Goal: Information Seeking & Learning: Compare options

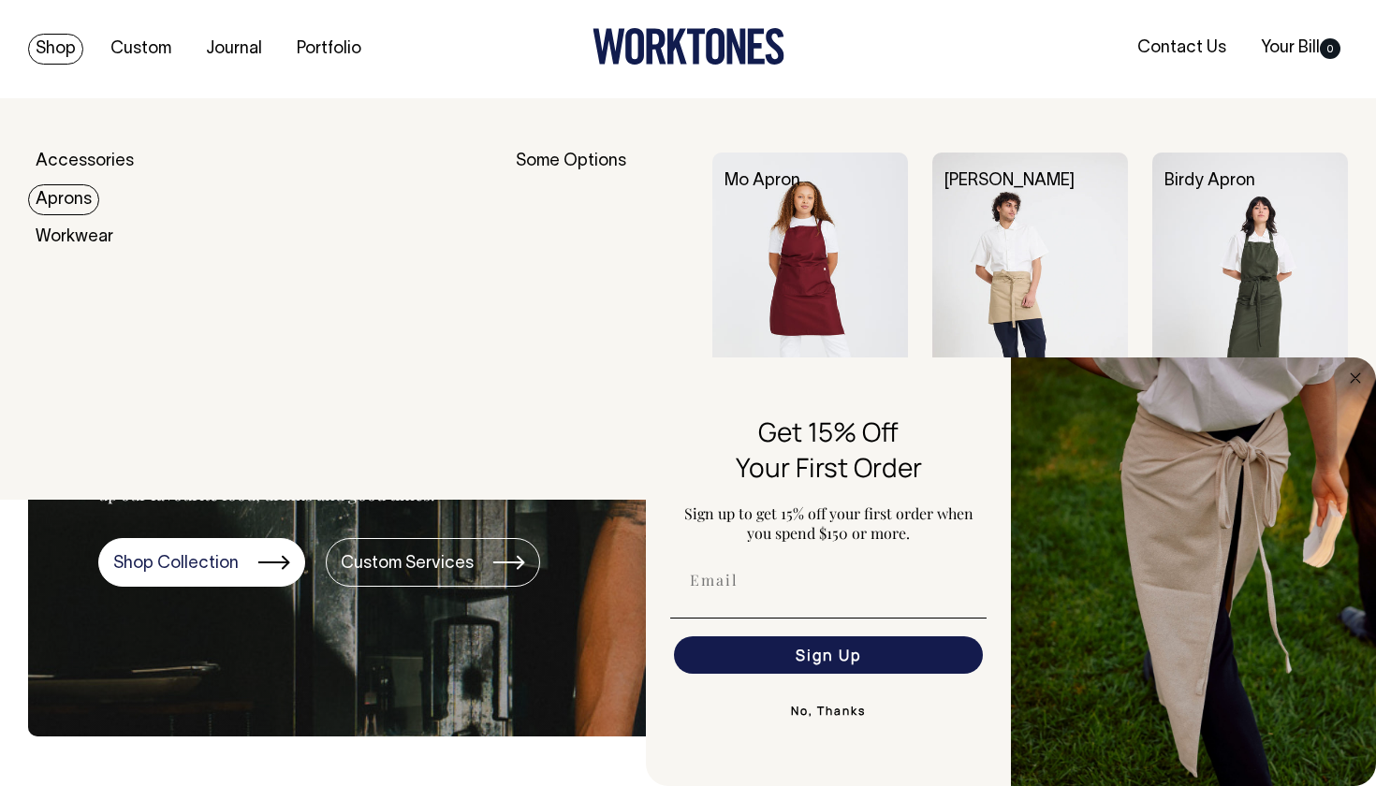
click at [87, 202] on link "Aprons" at bounding box center [63, 199] width 71 height 31
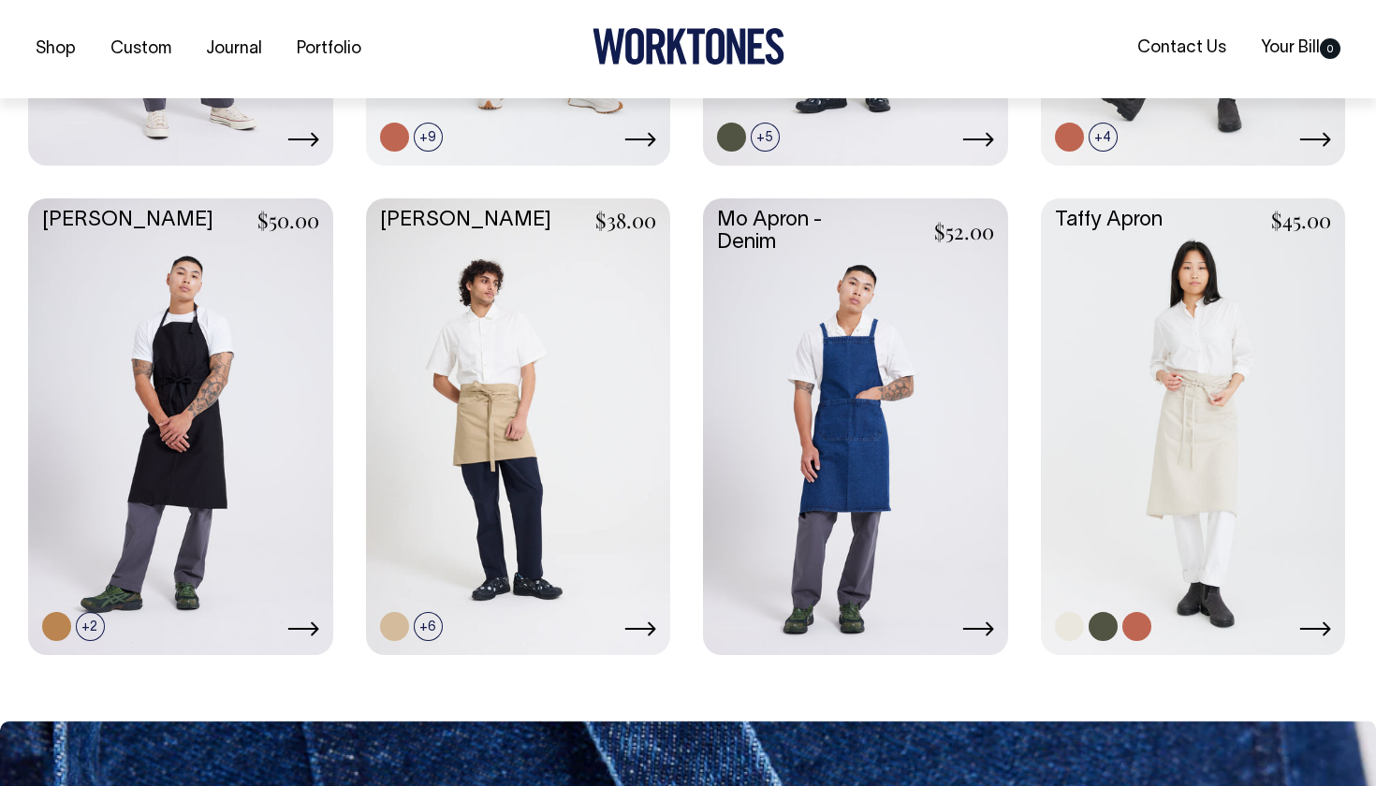
scroll to position [867, 0]
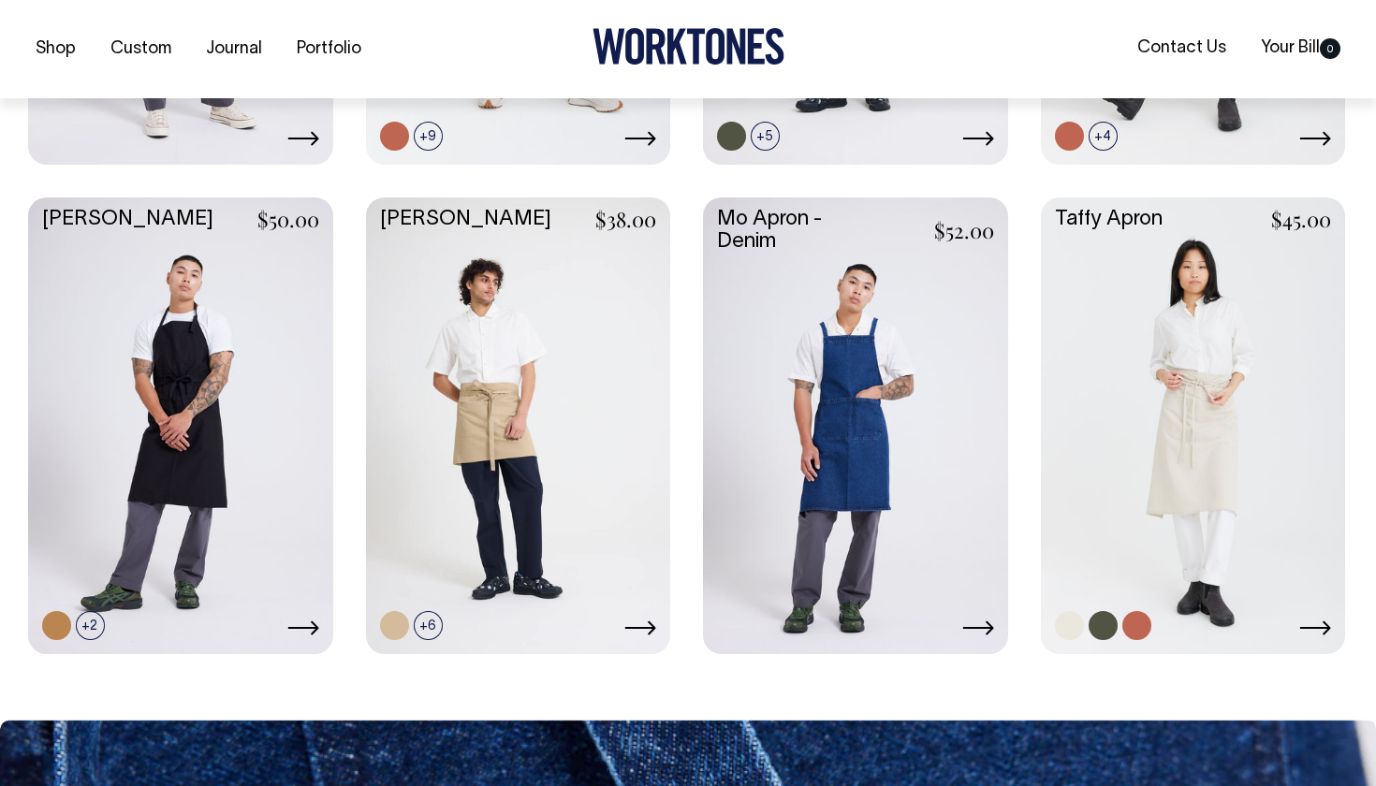
click at [1238, 400] on link at bounding box center [1193, 423] width 305 height 453
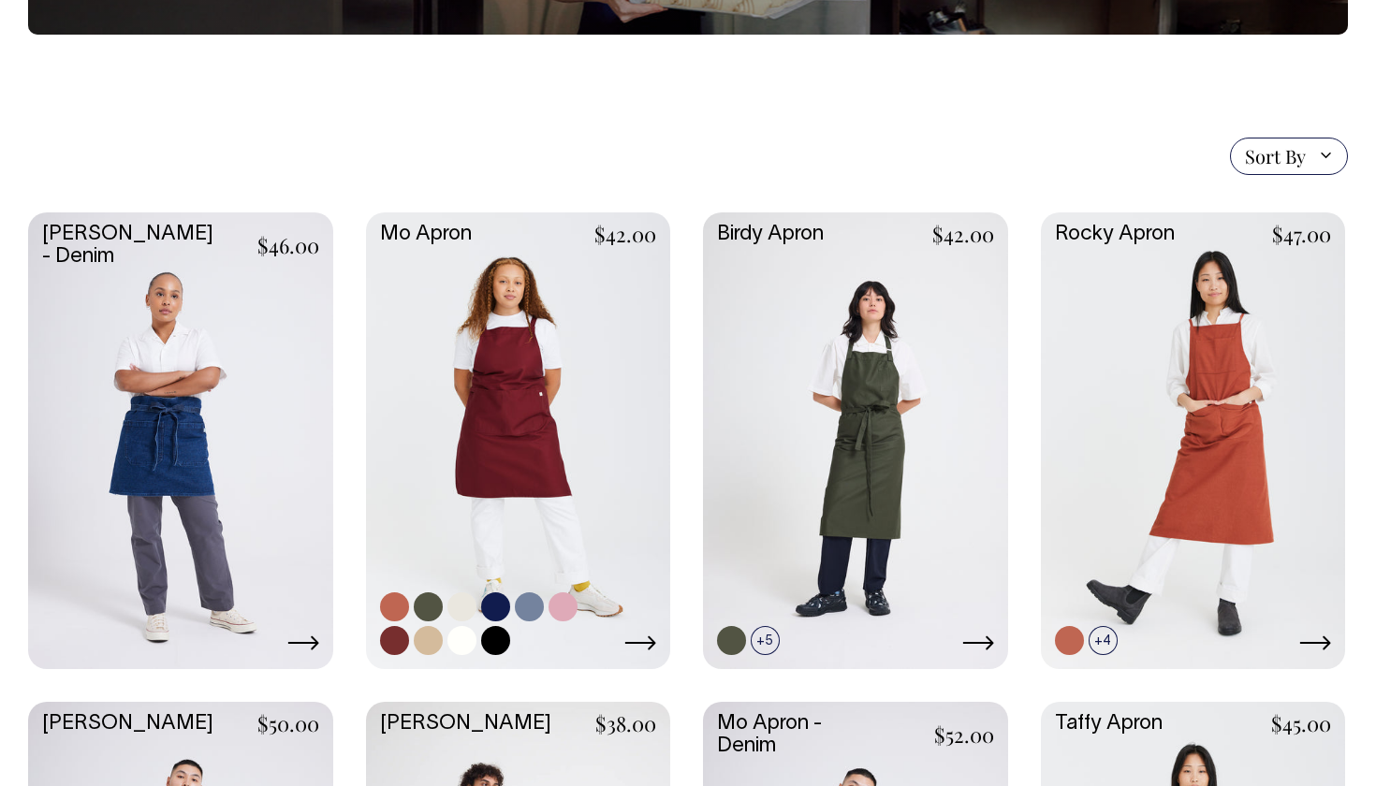
scroll to position [367, 0]
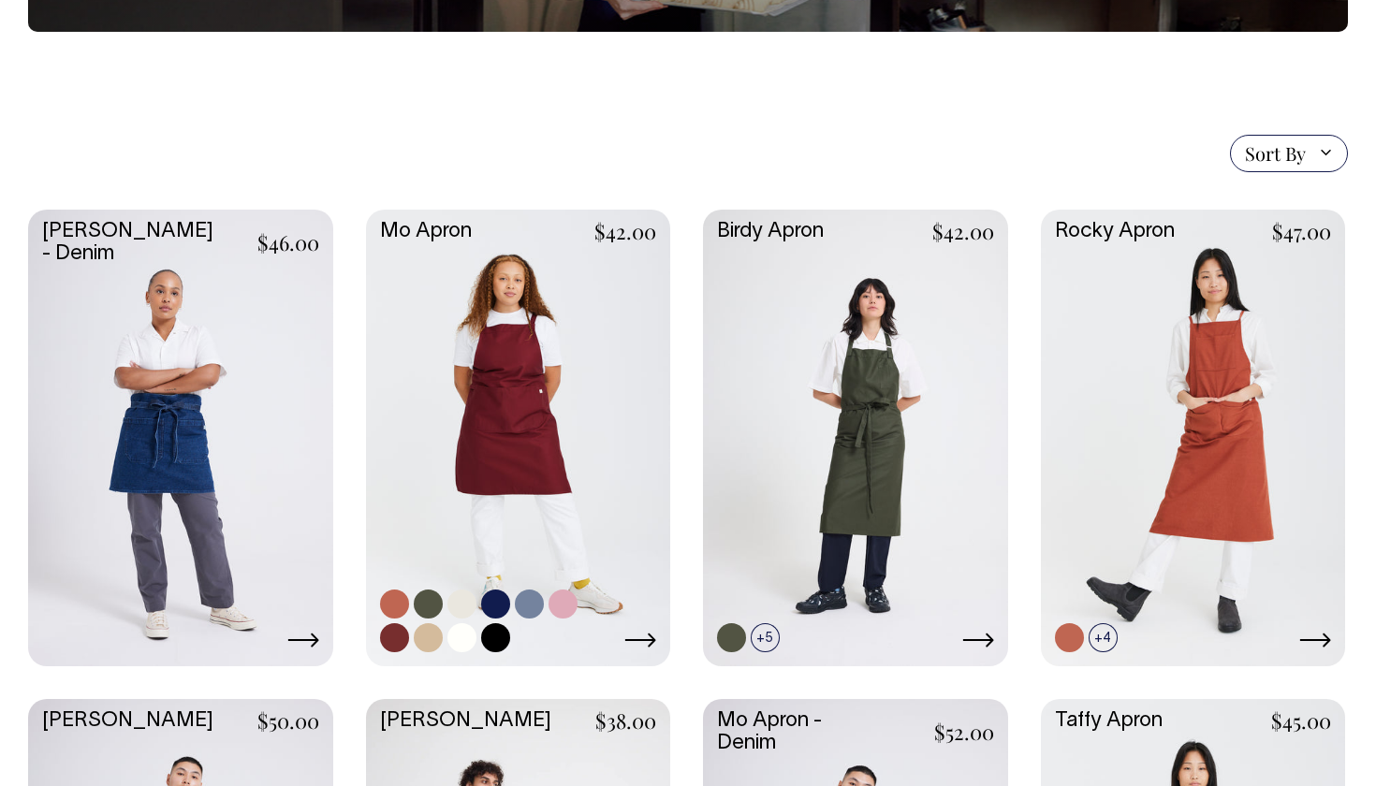
click at [614, 490] on link at bounding box center [518, 436] width 305 height 453
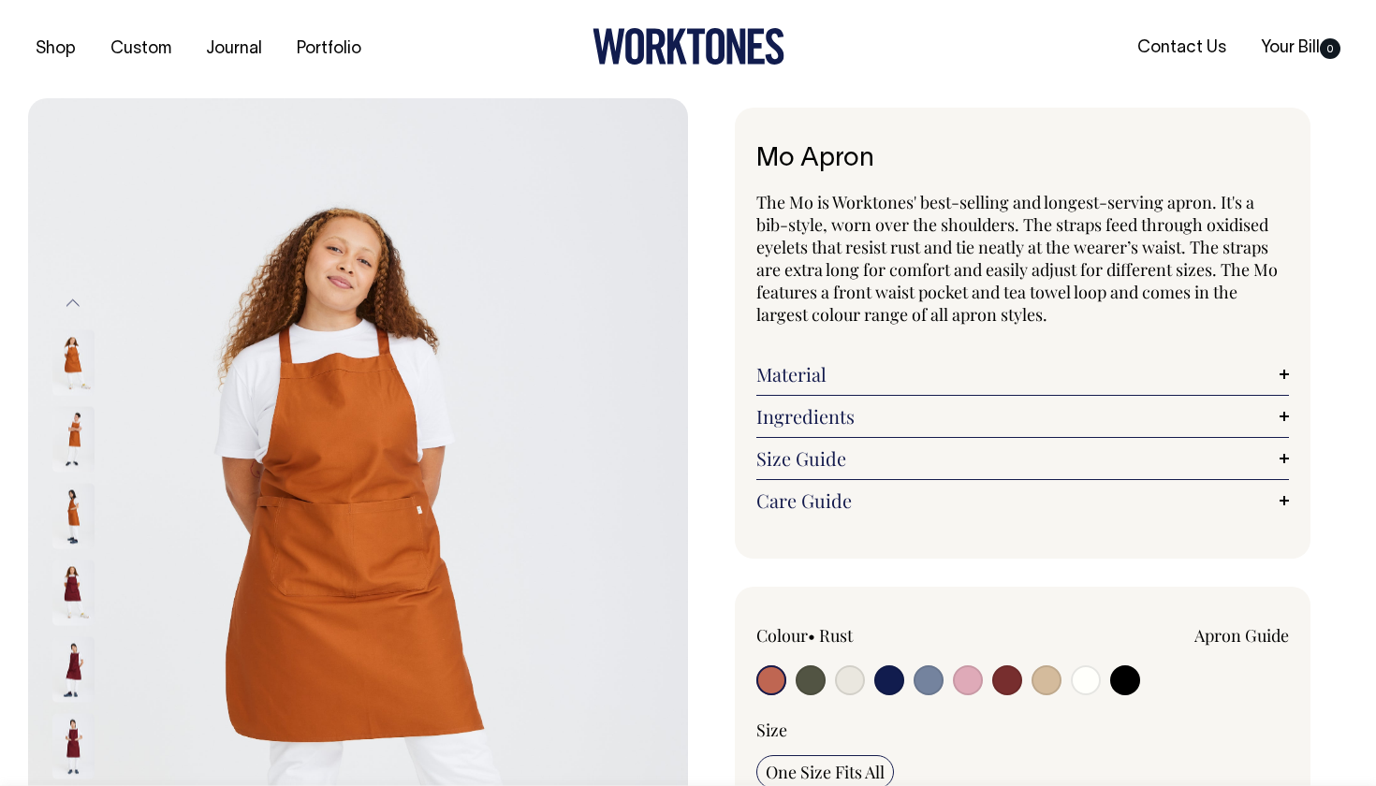
click at [817, 688] on input "radio" at bounding box center [810, 680] width 30 height 30
radio input "true"
select select "Olive"
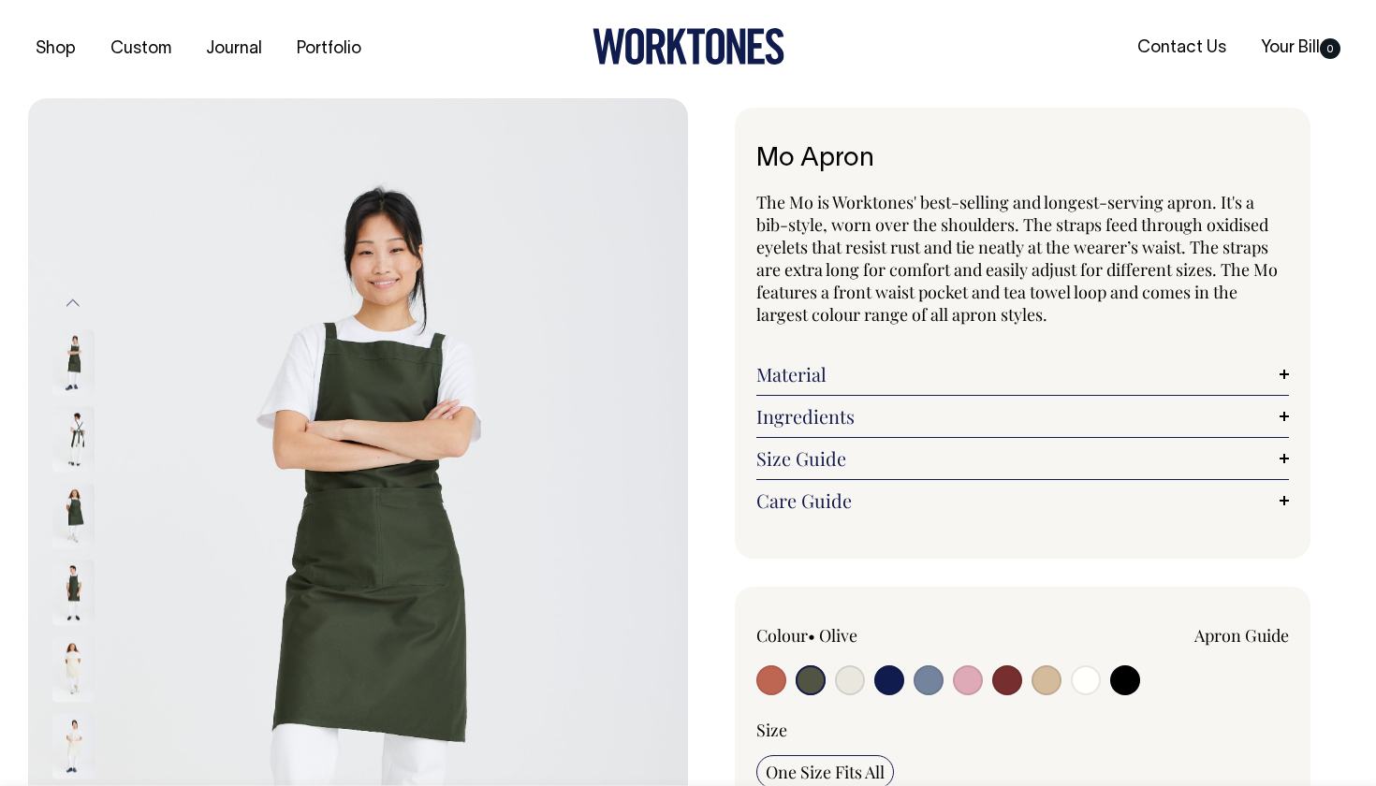
click at [772, 678] on input "radio" at bounding box center [771, 680] width 30 height 30
radio input "true"
select select "Rust"
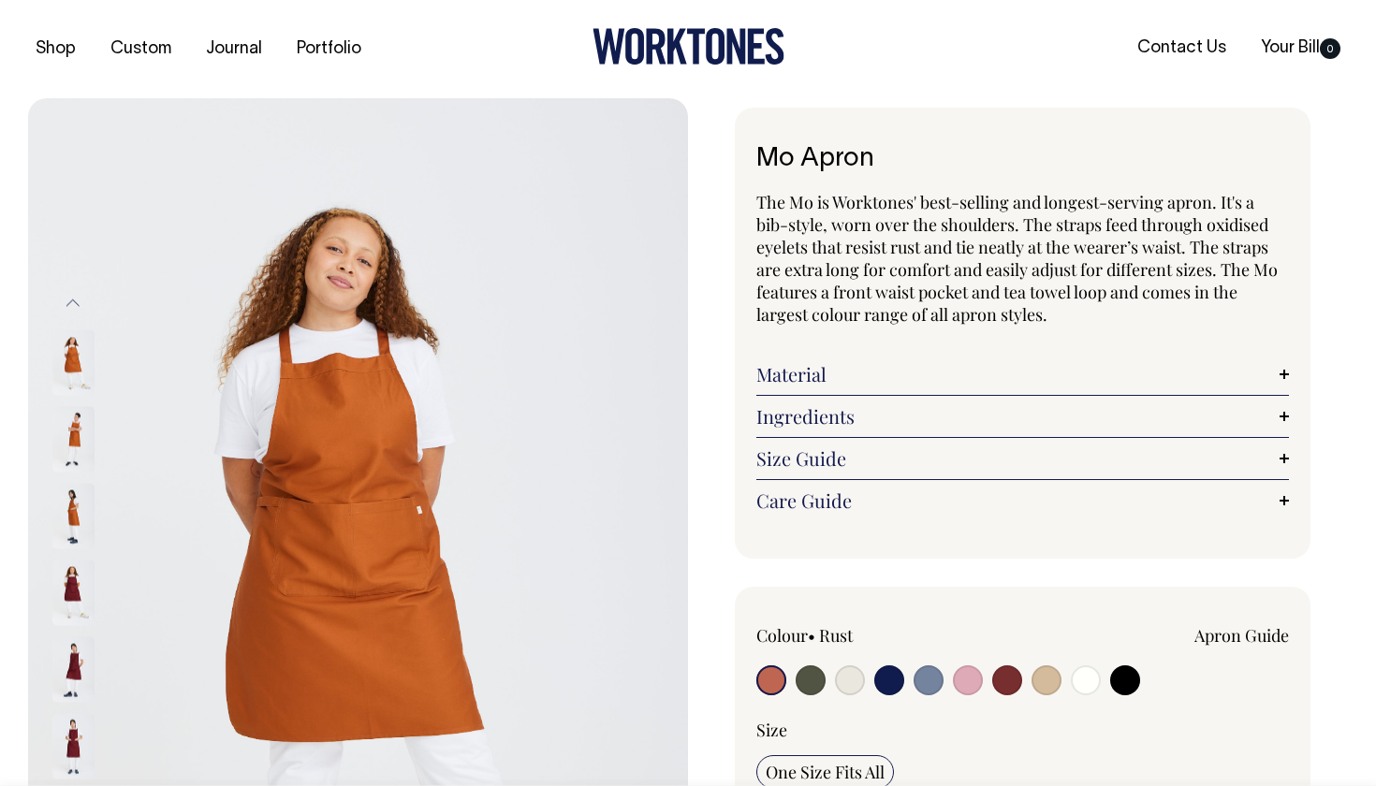
click at [805, 672] on input "radio" at bounding box center [810, 680] width 30 height 30
radio input "true"
select select "Olive"
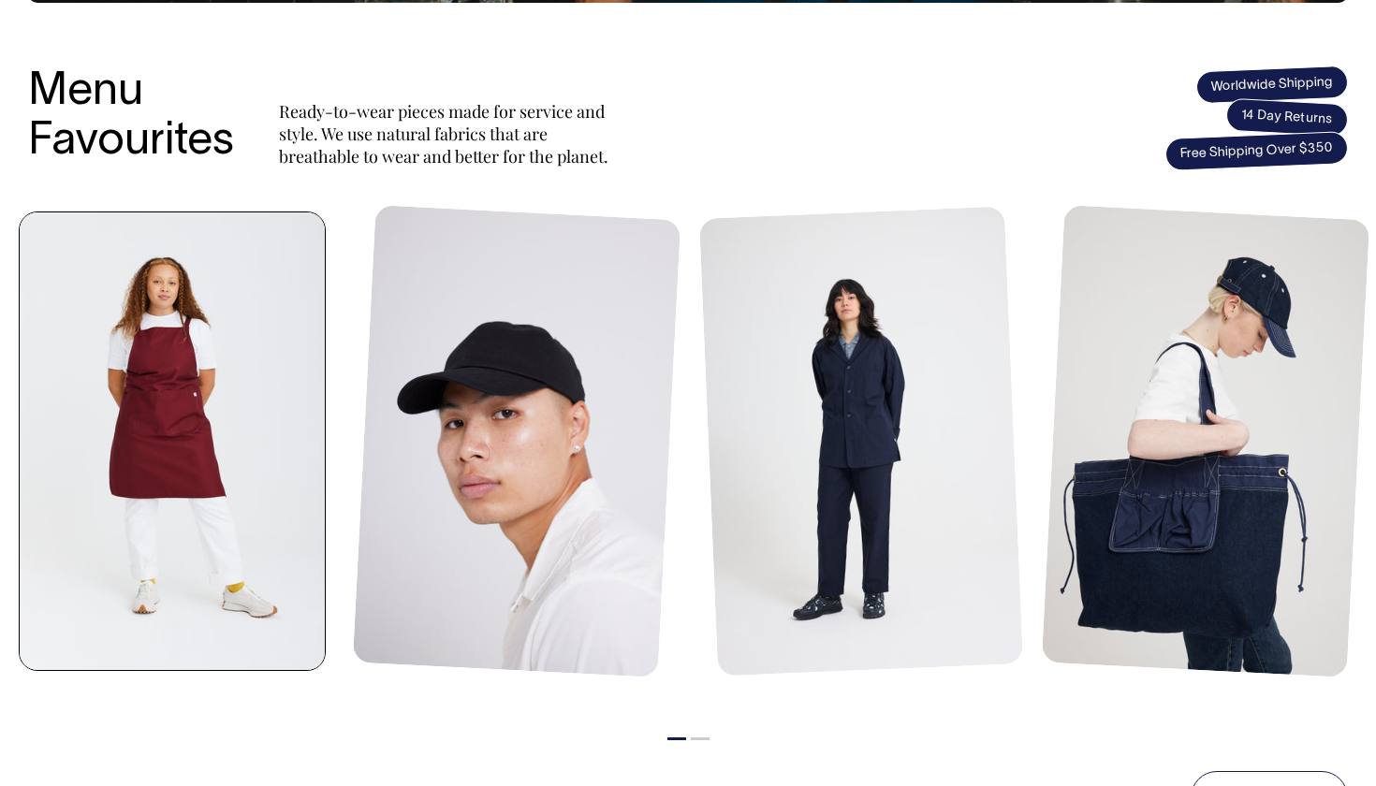
scroll to position [733, 0]
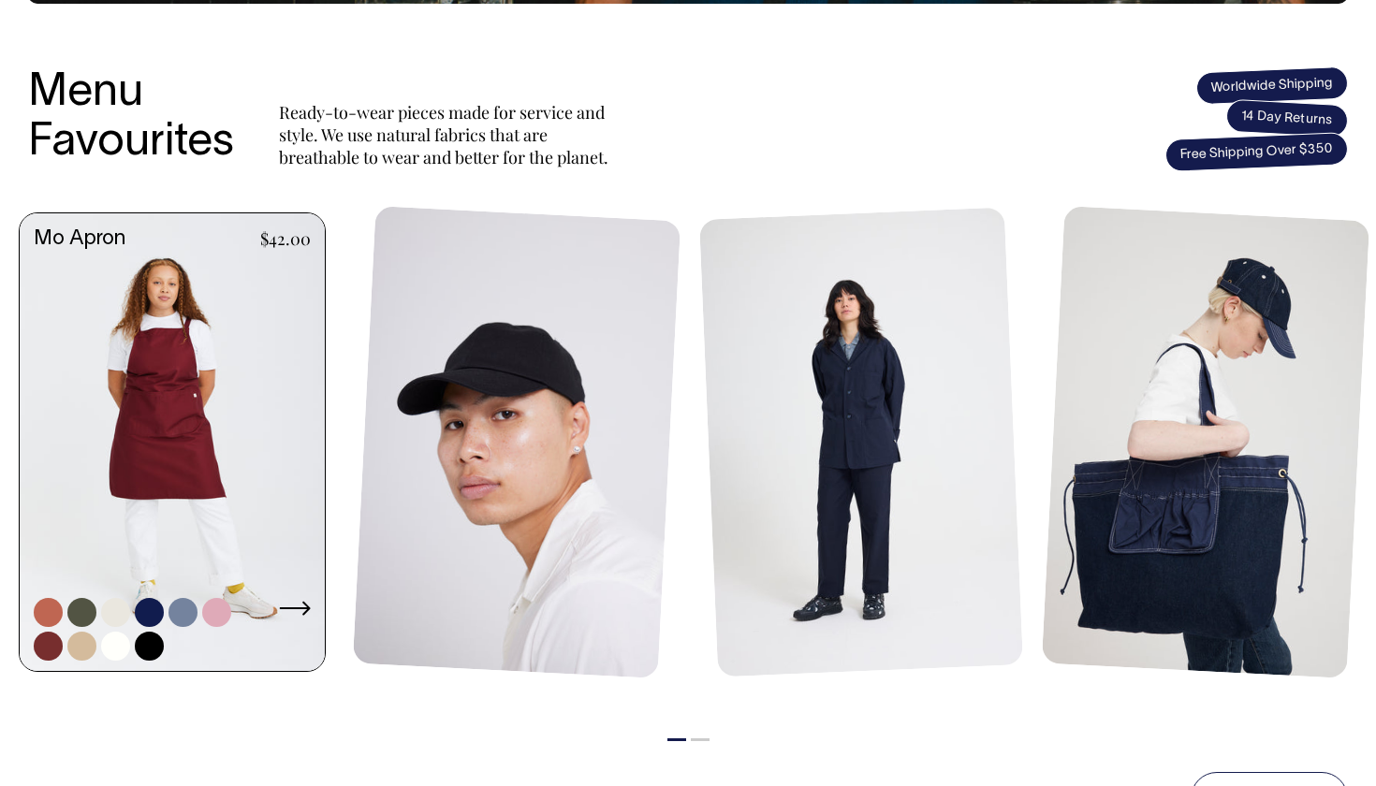
click at [210, 361] on link at bounding box center [172, 443] width 305 height 461
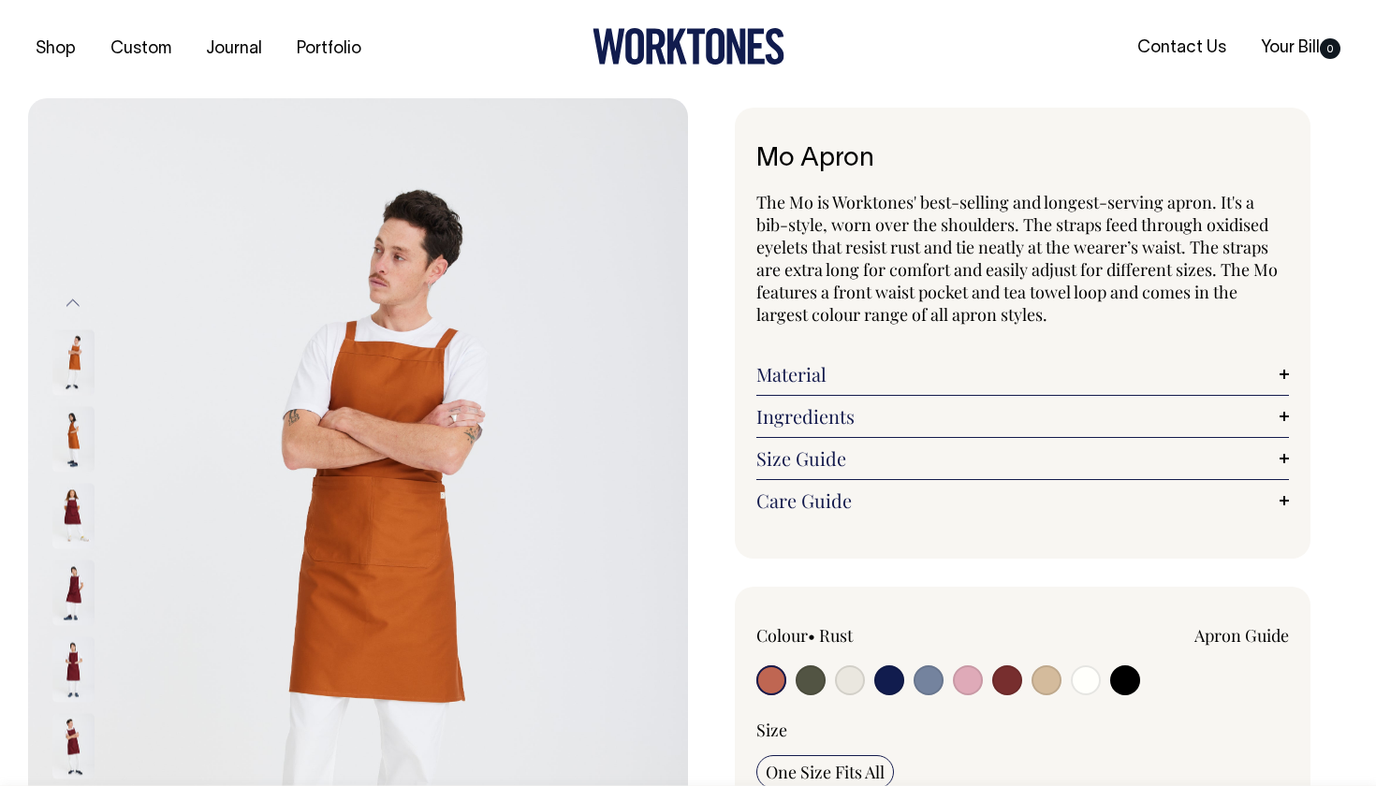
click at [800, 678] on input "radio" at bounding box center [810, 680] width 30 height 30
radio input "true"
select select "Olive"
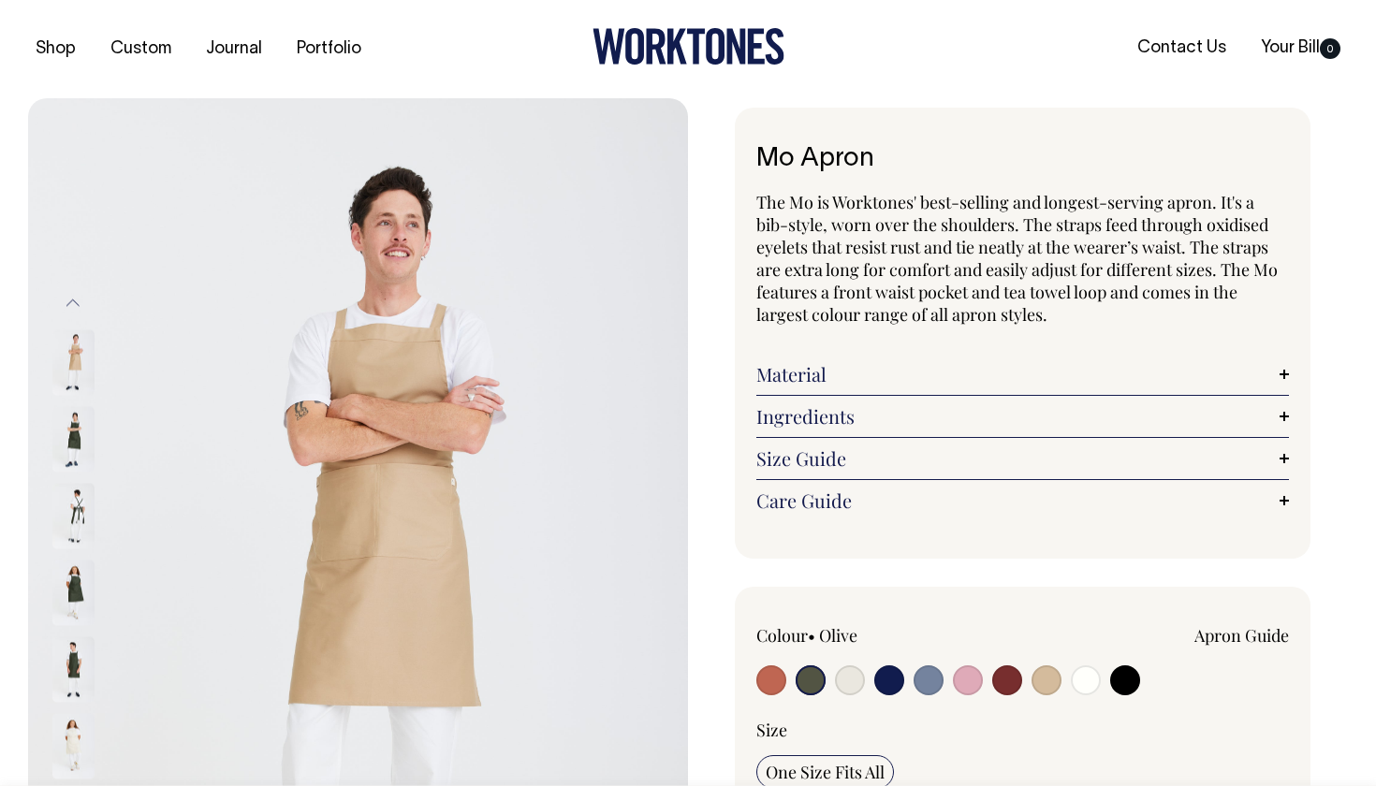
click at [823, 688] on label at bounding box center [810, 682] width 30 height 35
click at [823, 688] on input "radio" at bounding box center [810, 680] width 30 height 30
click at [815, 688] on input "radio" at bounding box center [810, 680] width 30 height 30
click at [810, 679] on input "radio" at bounding box center [810, 680] width 30 height 30
click at [1086, 678] on input "radio" at bounding box center [1086, 680] width 30 height 30
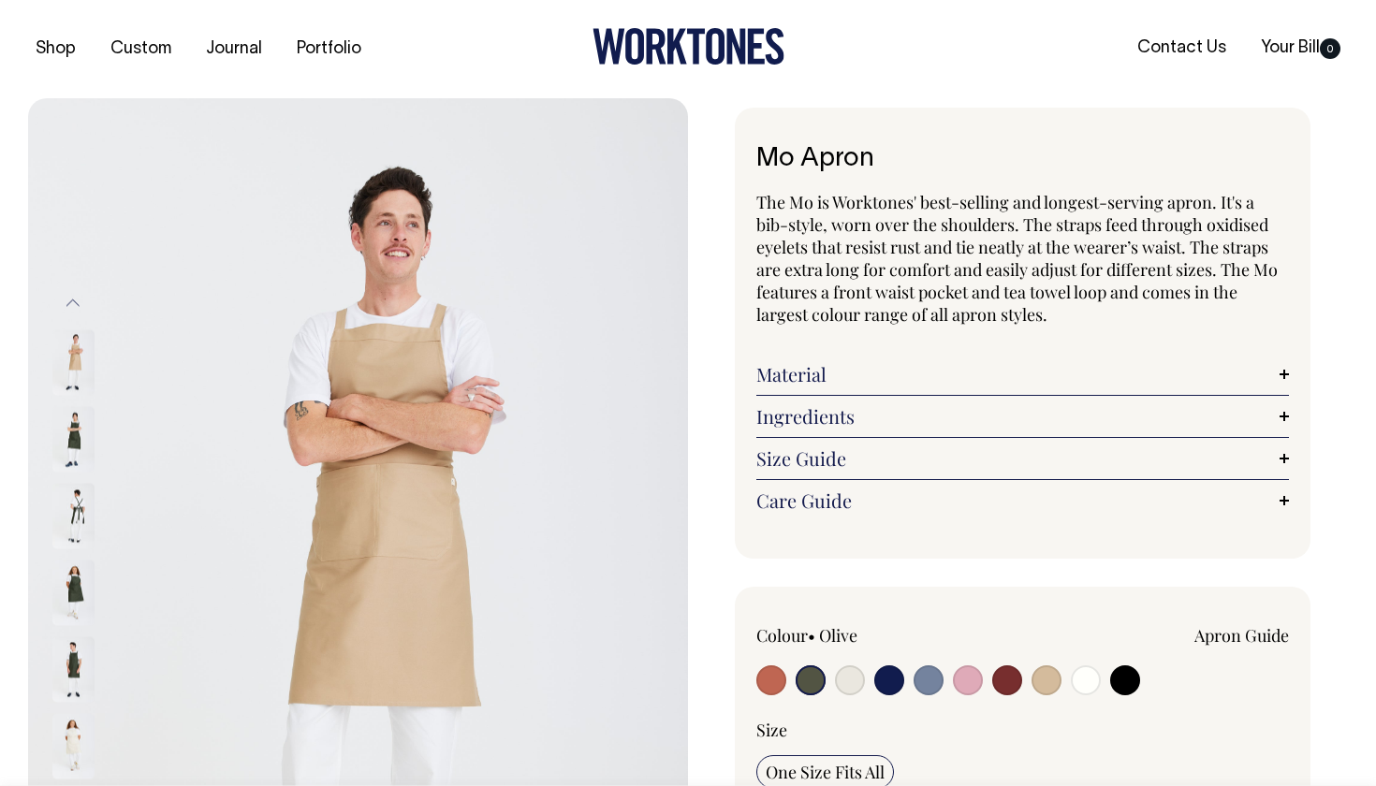
radio input "true"
select select "Off-White"
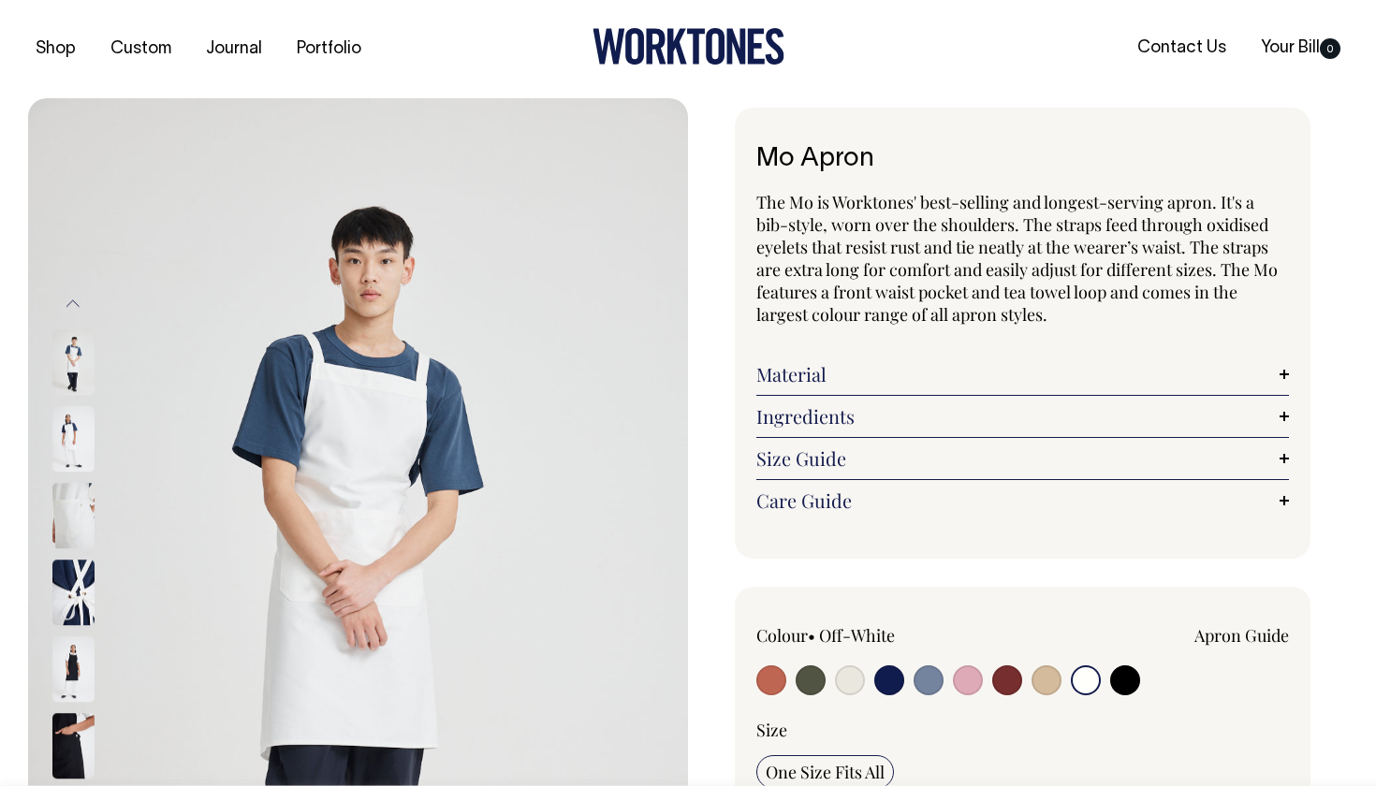
click at [1112, 678] on input "radio" at bounding box center [1125, 680] width 30 height 30
radio input "true"
select select "Black"
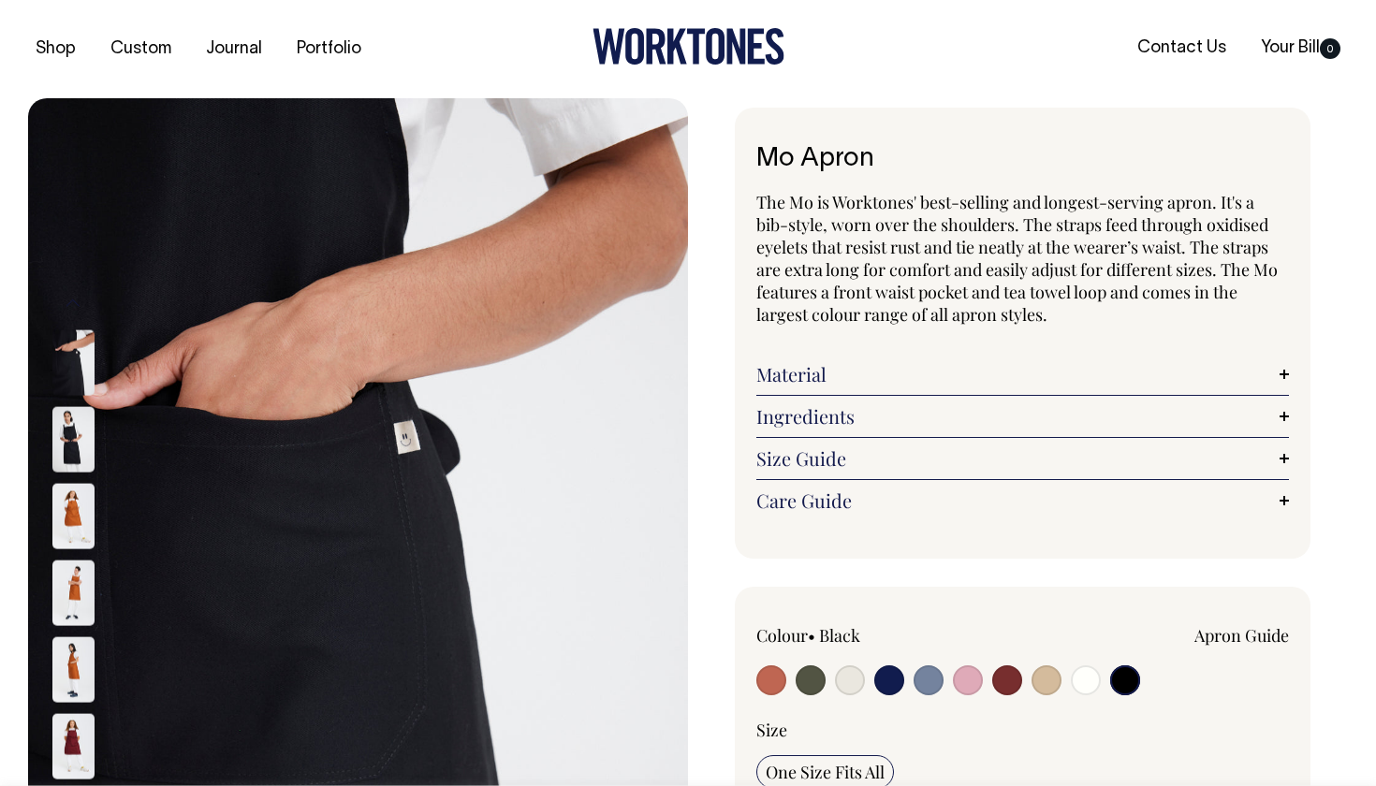
click at [767, 679] on input "radio" at bounding box center [771, 680] width 30 height 30
radio input "true"
select select "Rust"
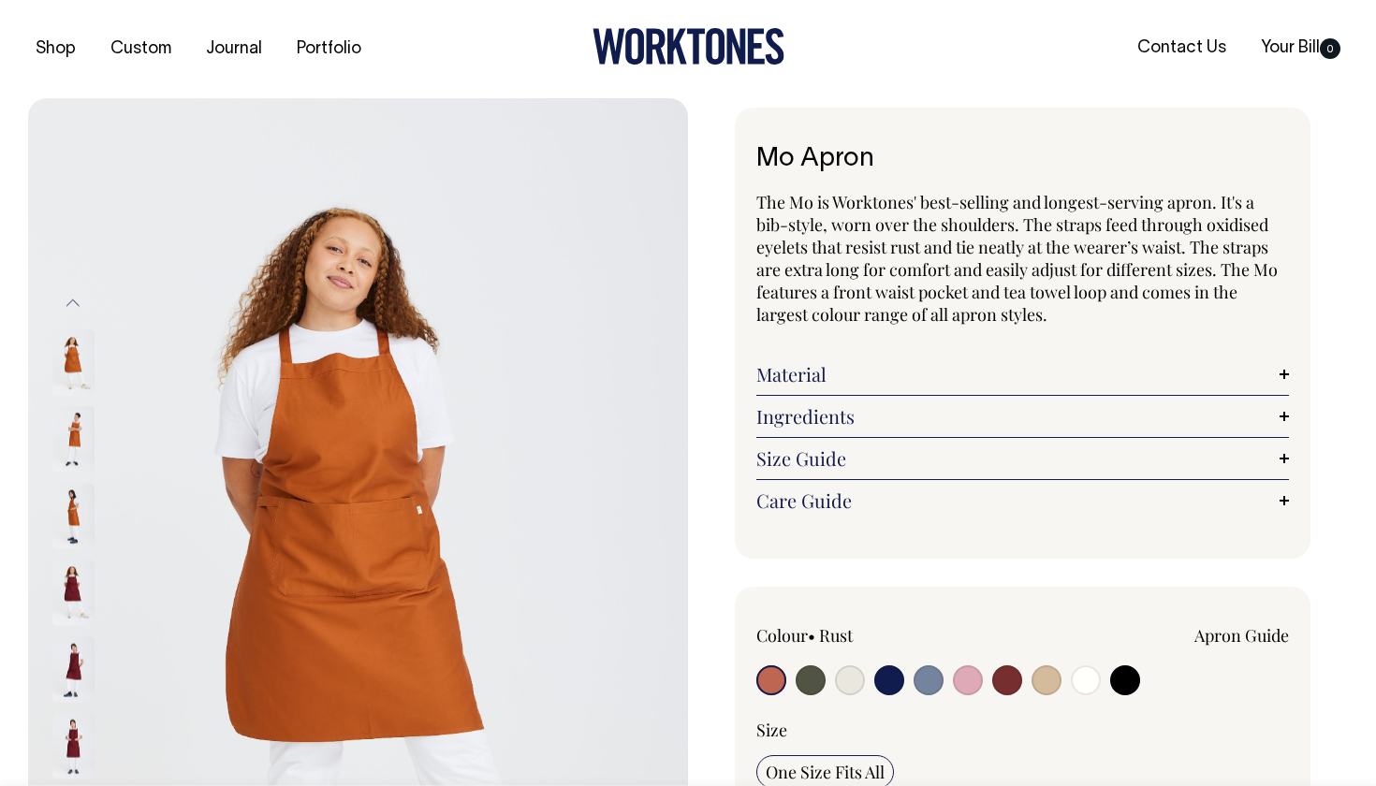
click at [807, 681] on input "radio" at bounding box center [810, 680] width 30 height 30
radio input "true"
select select "Olive"
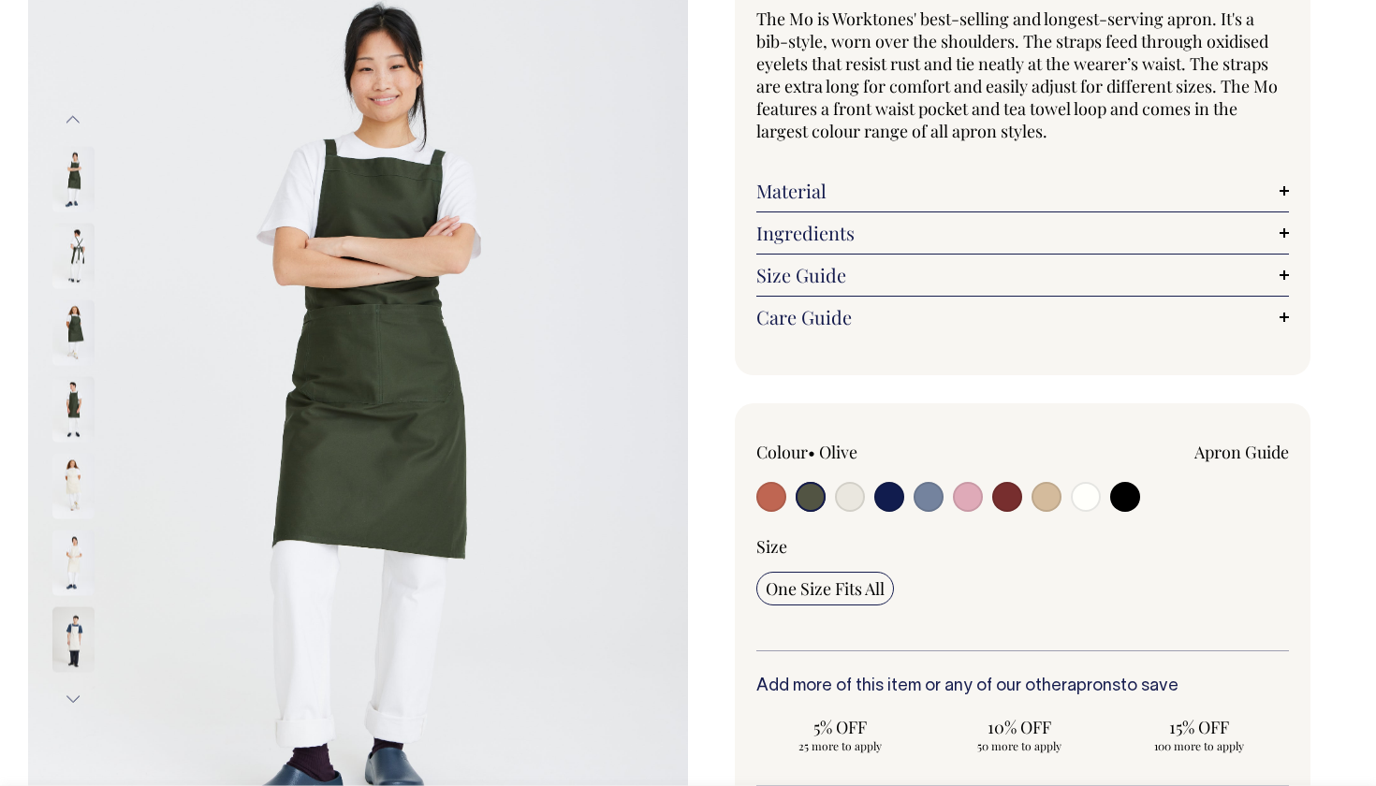
scroll to position [184, 0]
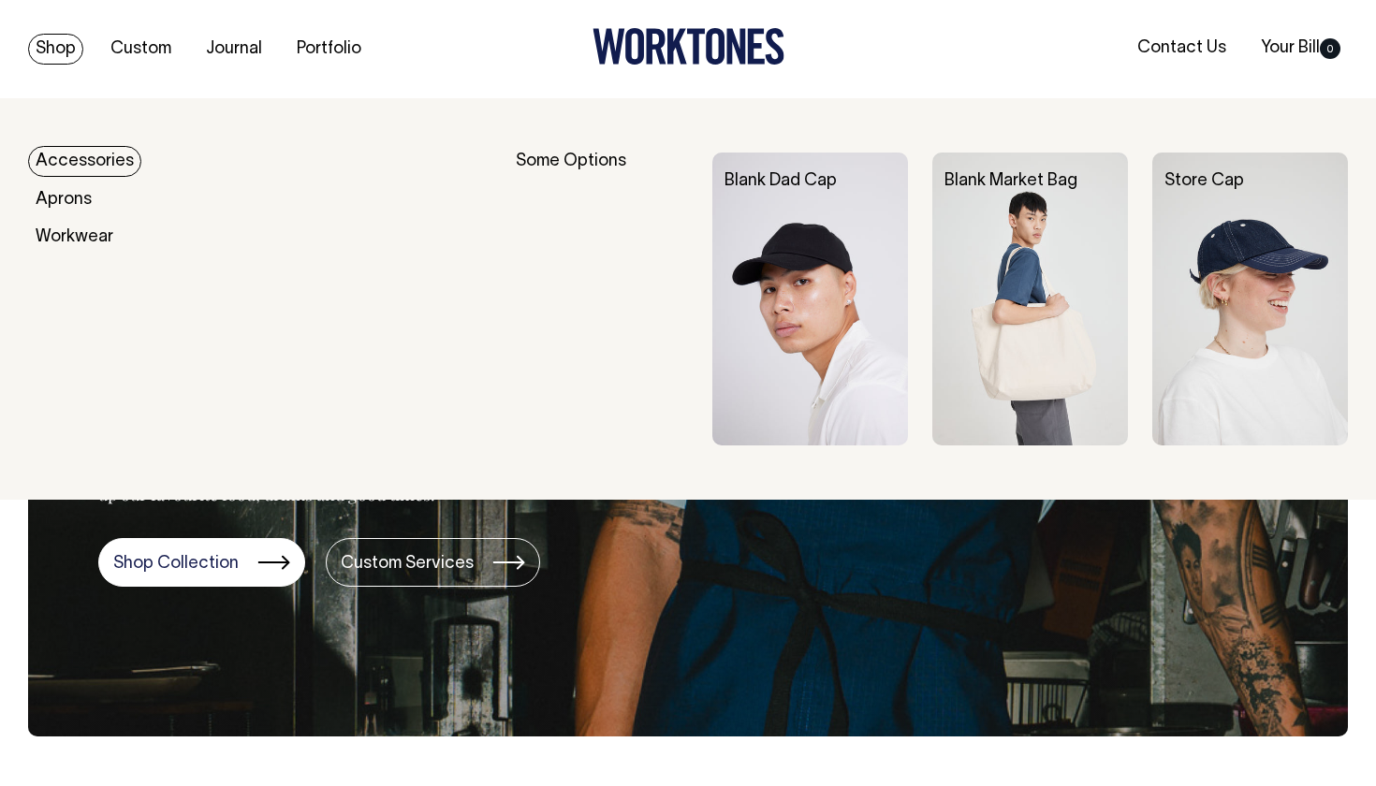
click at [73, 46] on link "Shop" at bounding box center [55, 49] width 55 height 31
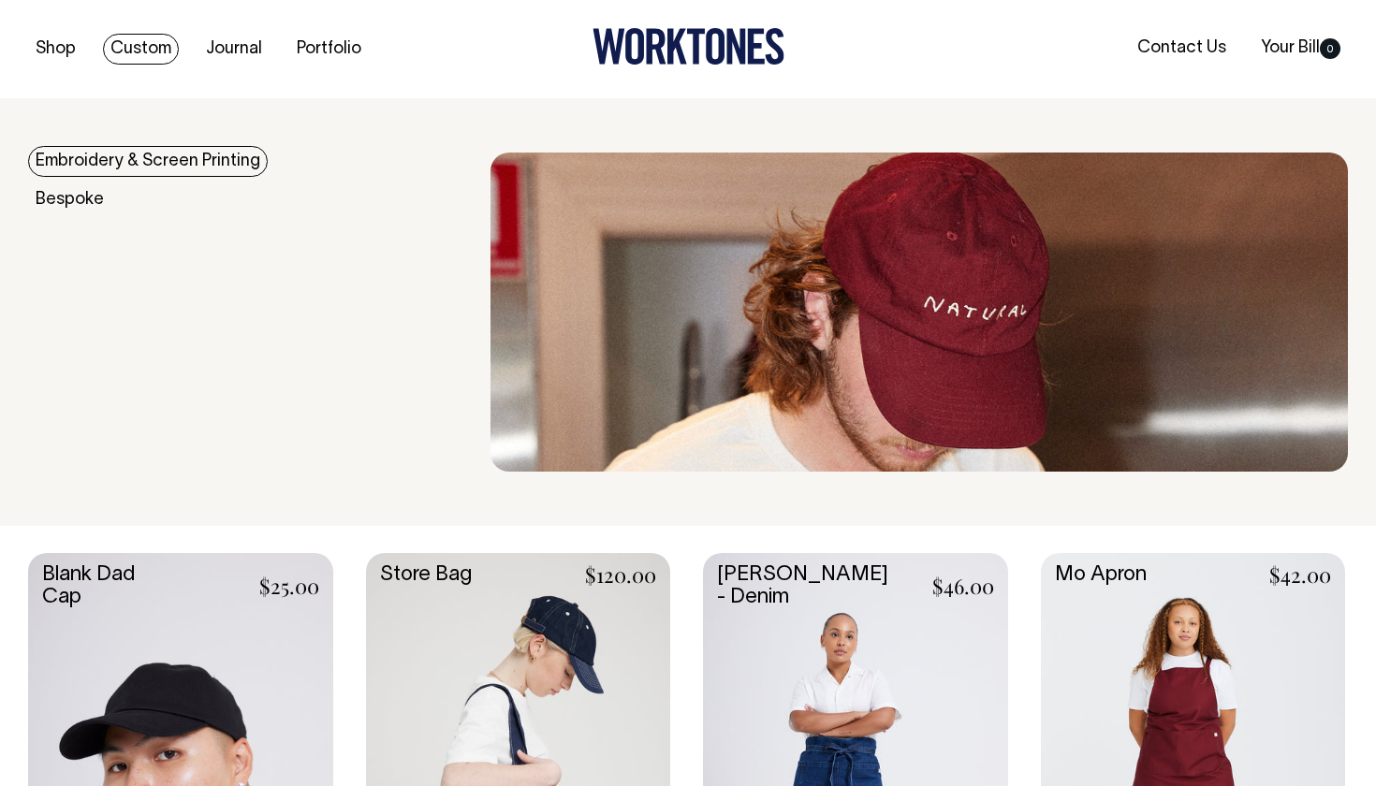
click at [136, 37] on link "Custom" at bounding box center [141, 49] width 76 height 31
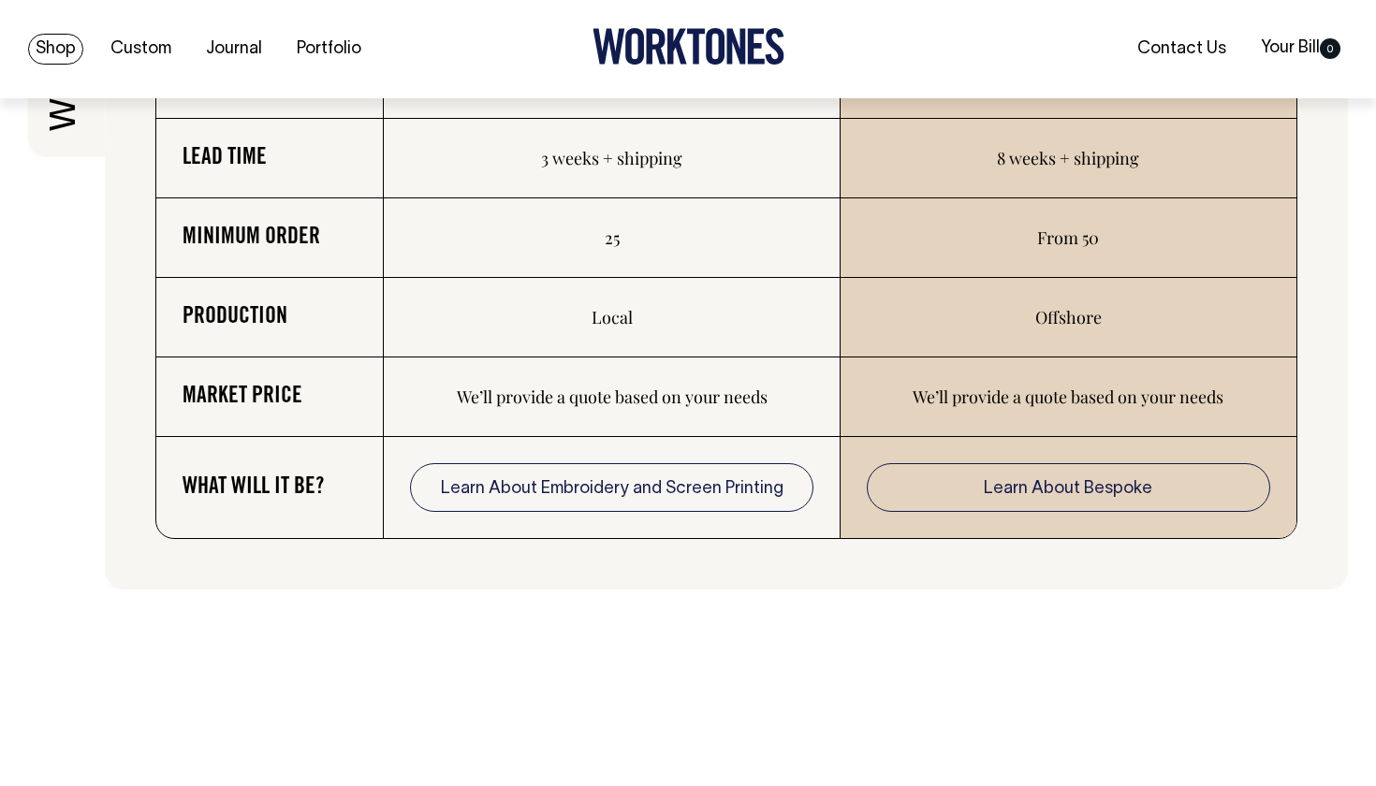
scroll to position [3164, 0]
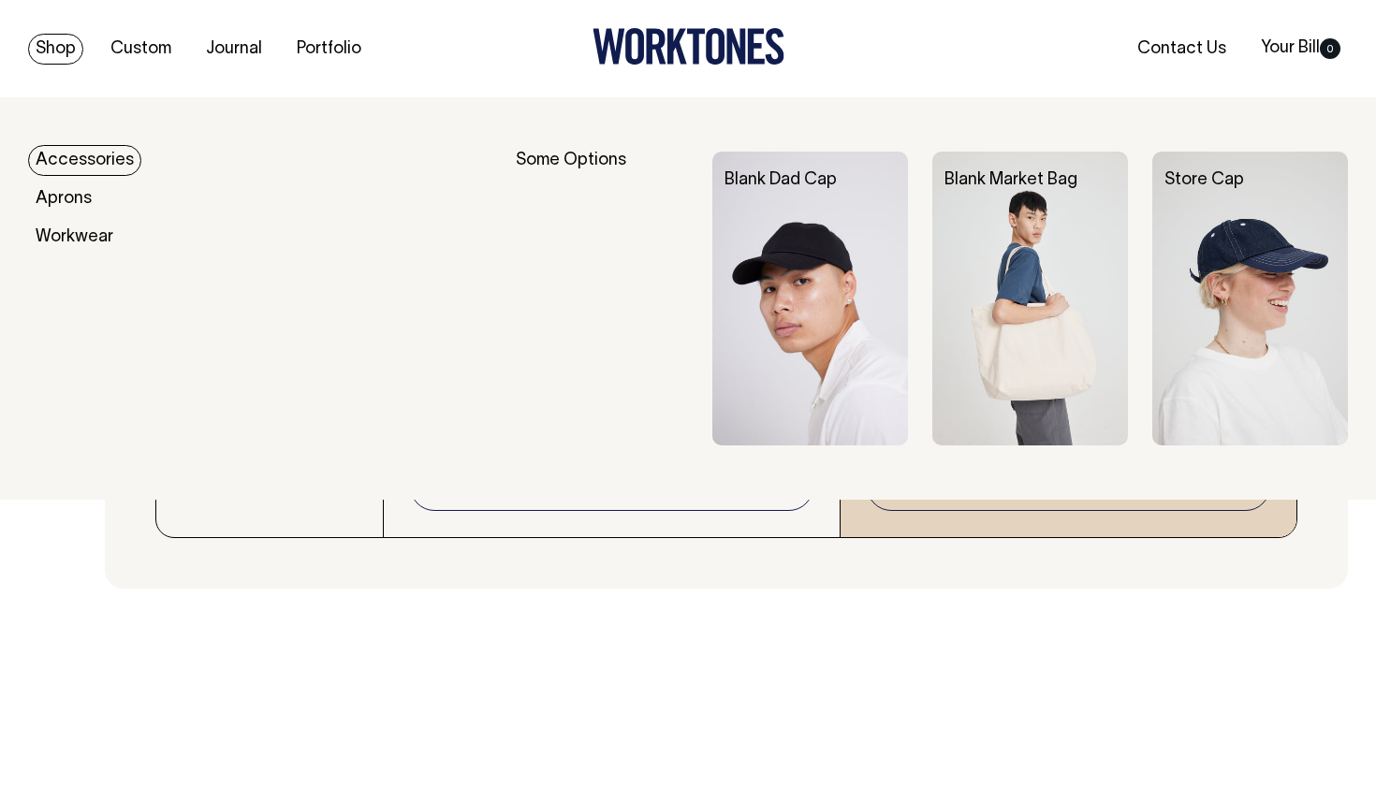
click at [48, 54] on link "Shop" at bounding box center [55, 49] width 55 height 31
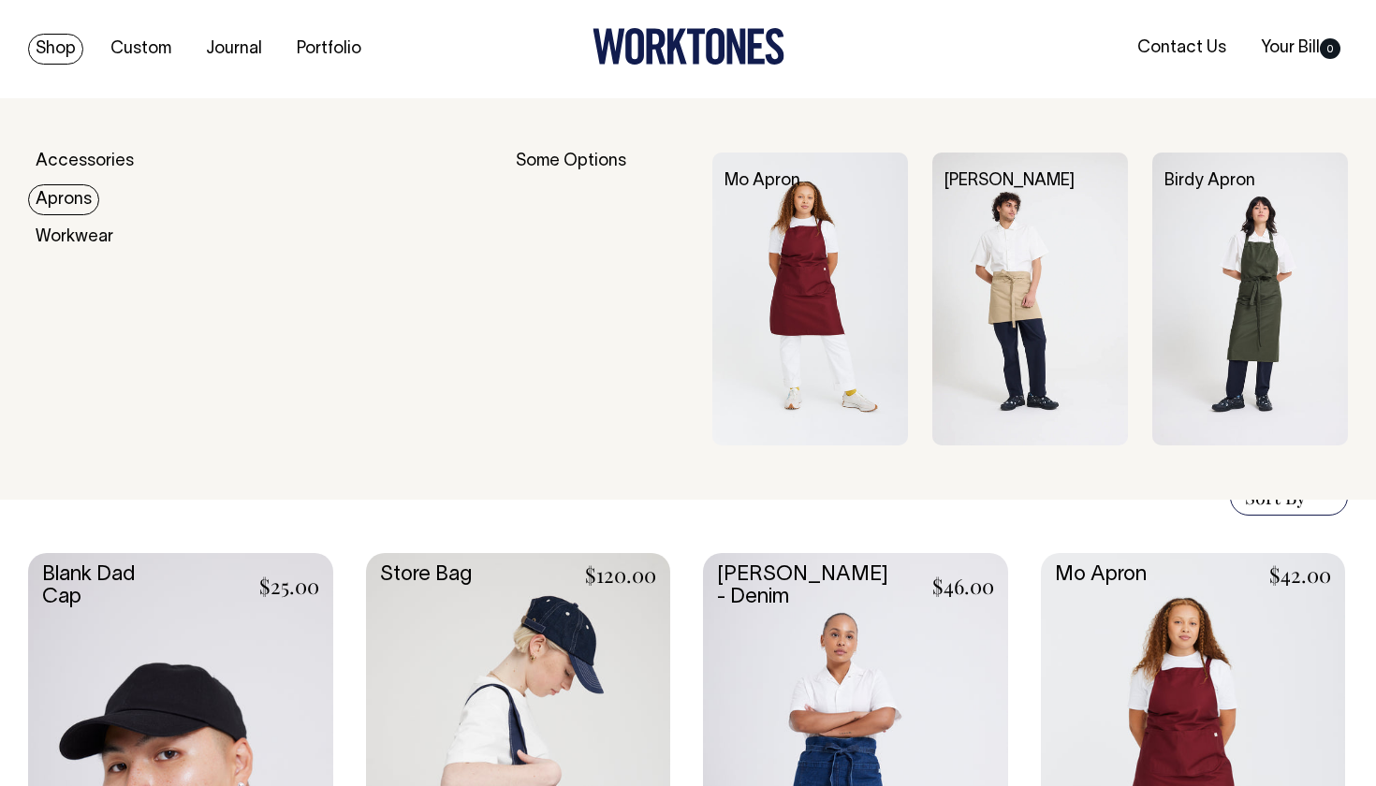
click at [58, 203] on link "Aprons" at bounding box center [63, 199] width 71 height 31
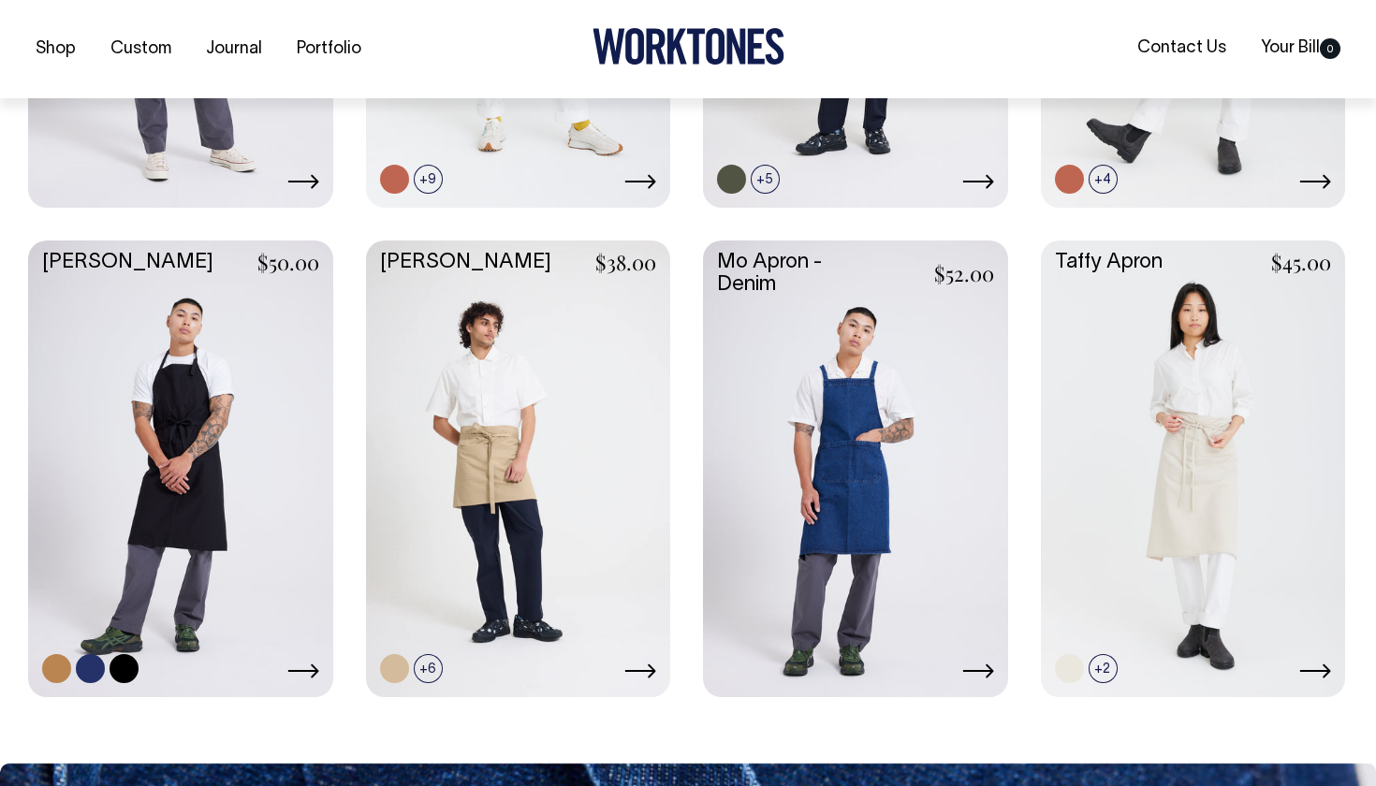
scroll to position [825, 0]
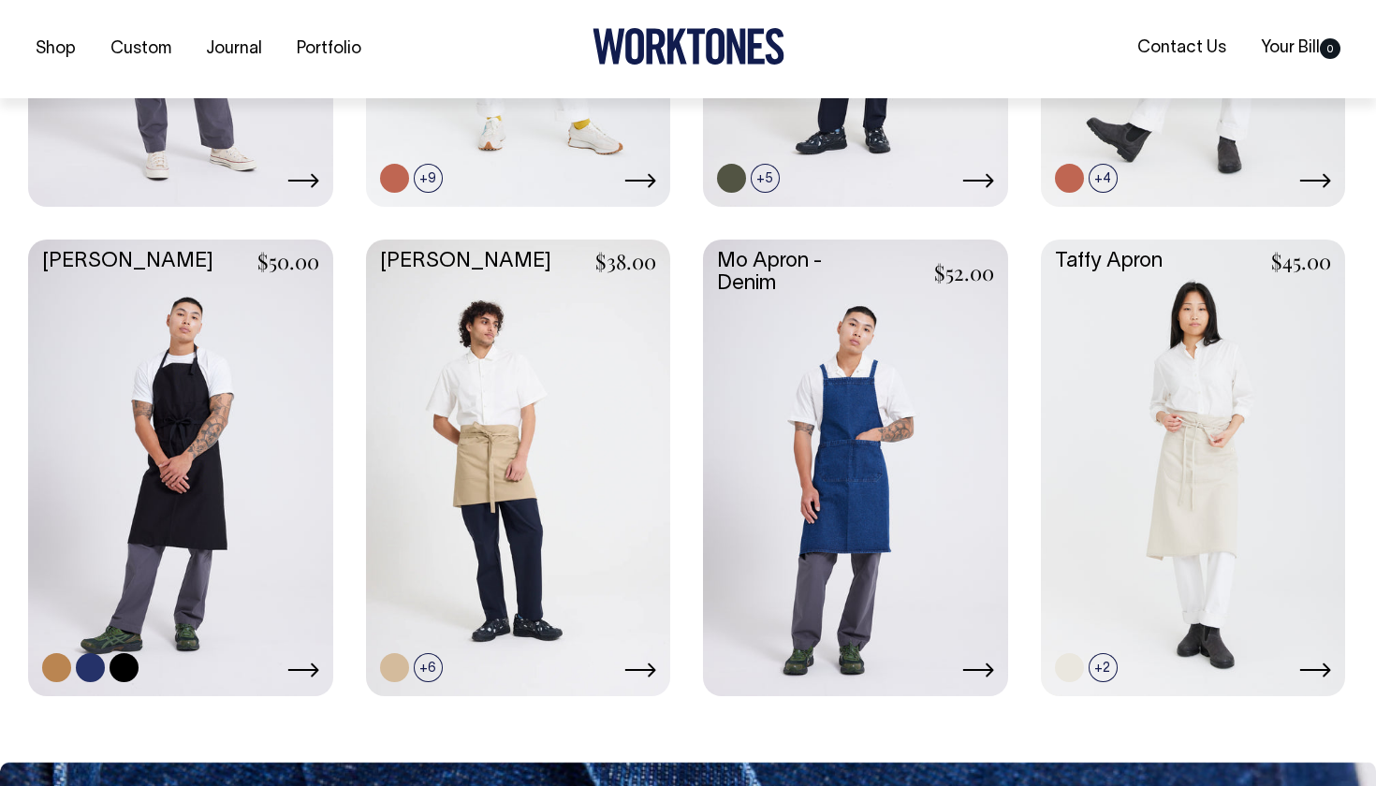
click at [217, 389] on link at bounding box center [180, 466] width 305 height 453
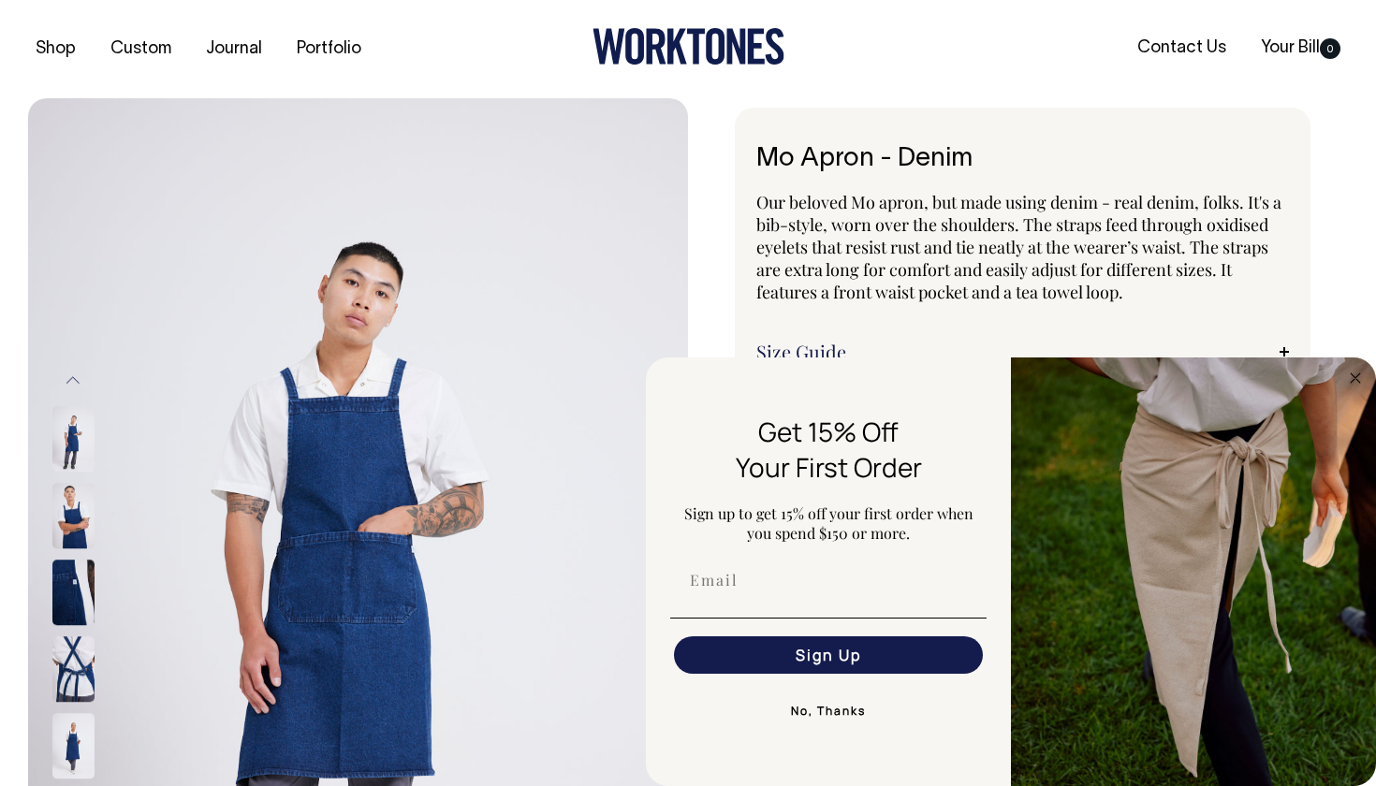
click at [220, 123] on img at bounding box center [358, 593] width 660 height 990
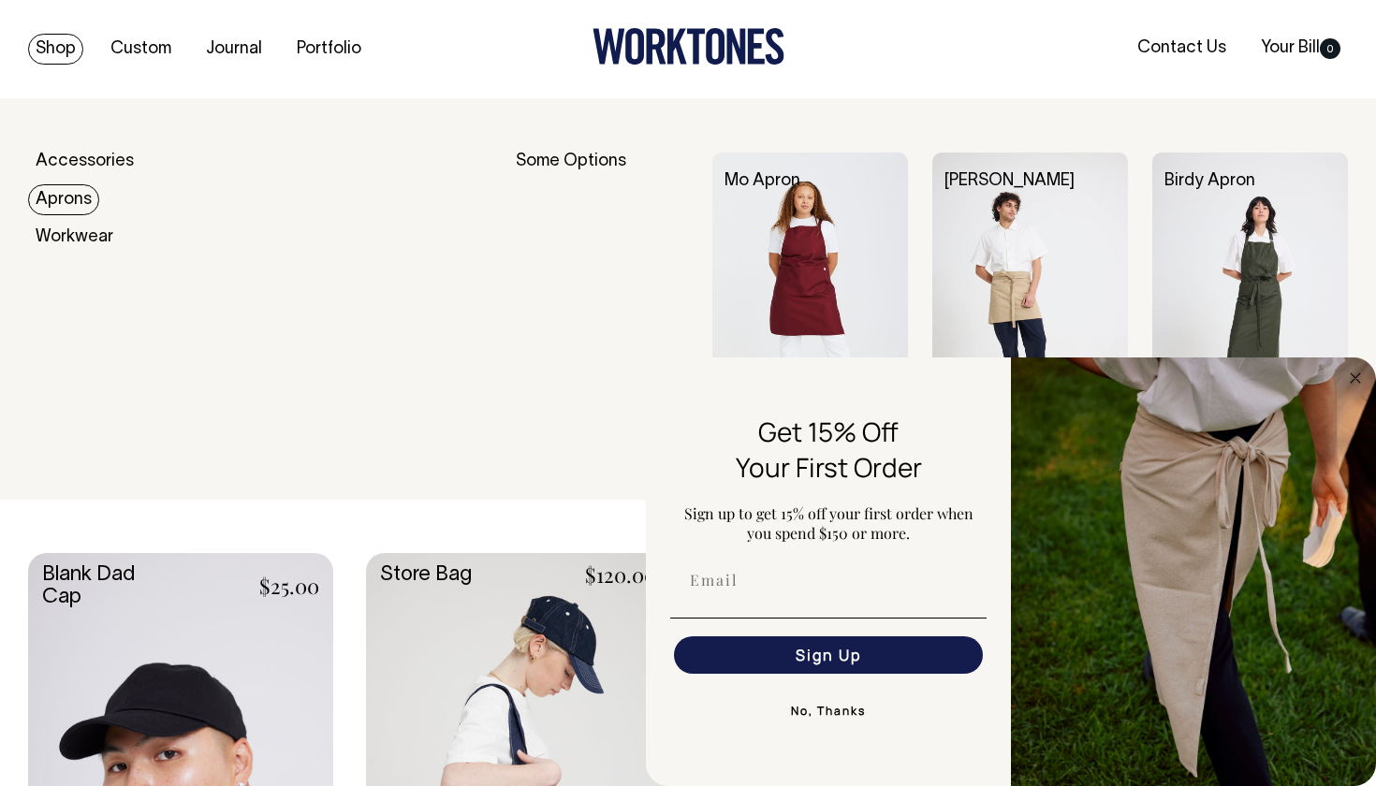
click at [88, 193] on link "Aprons" at bounding box center [63, 199] width 71 height 31
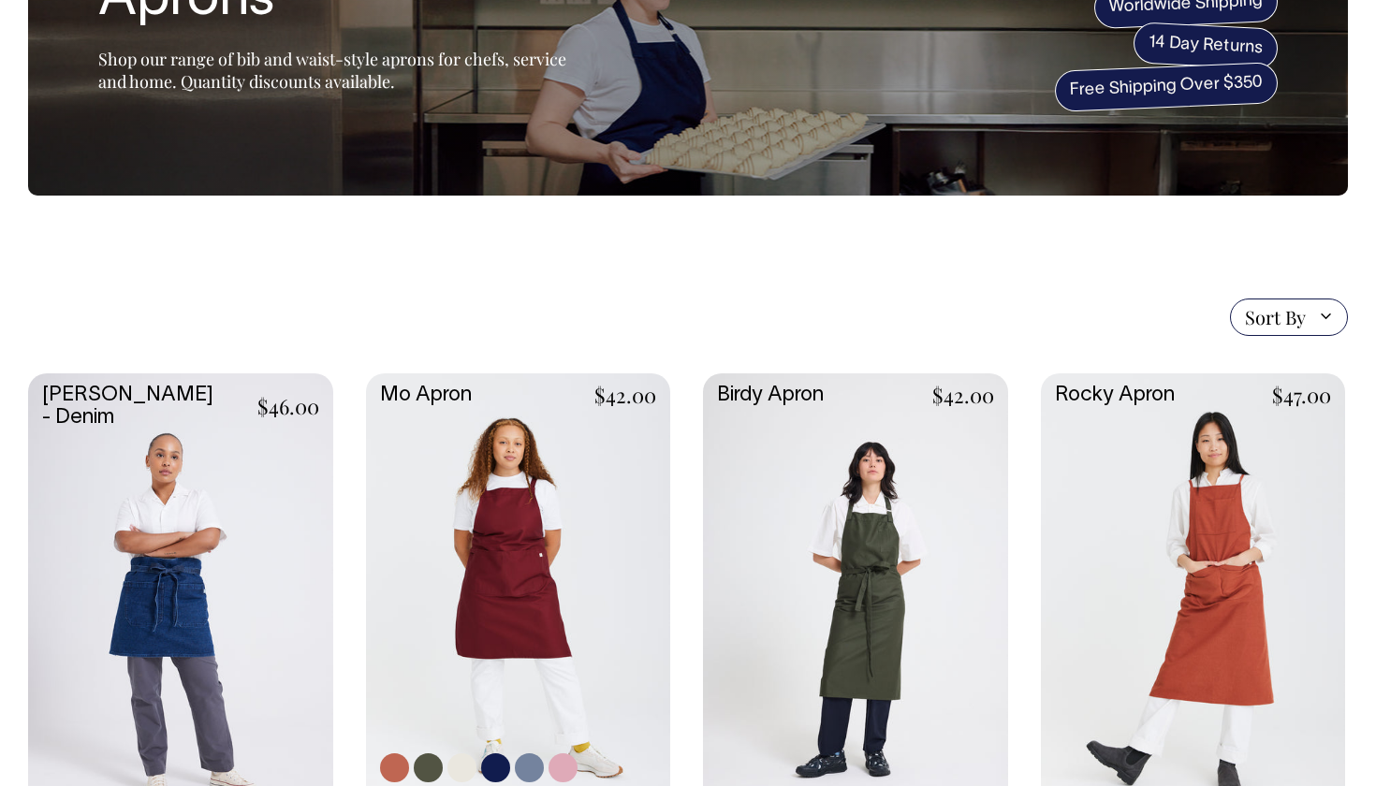
scroll to position [200, 0]
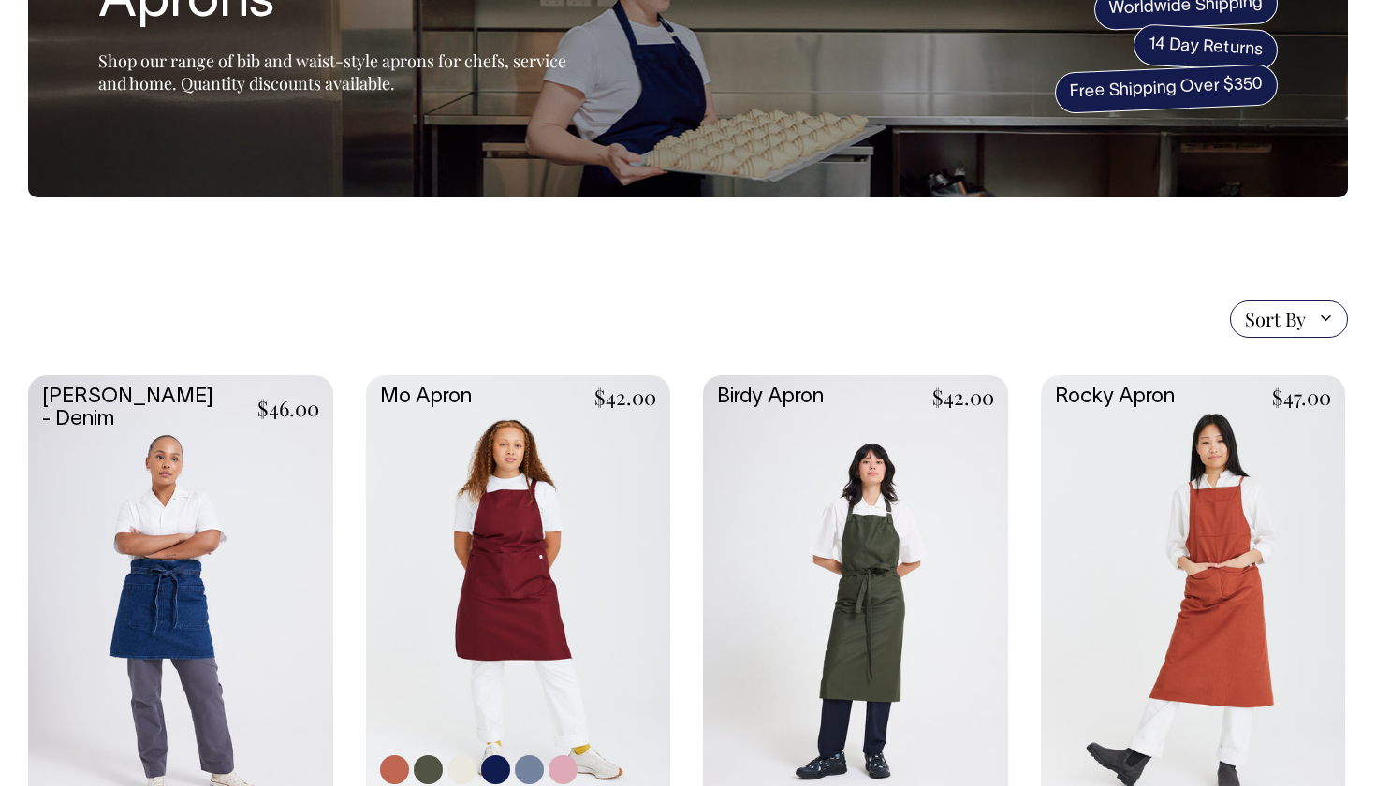
click at [574, 467] on link at bounding box center [518, 601] width 305 height 453
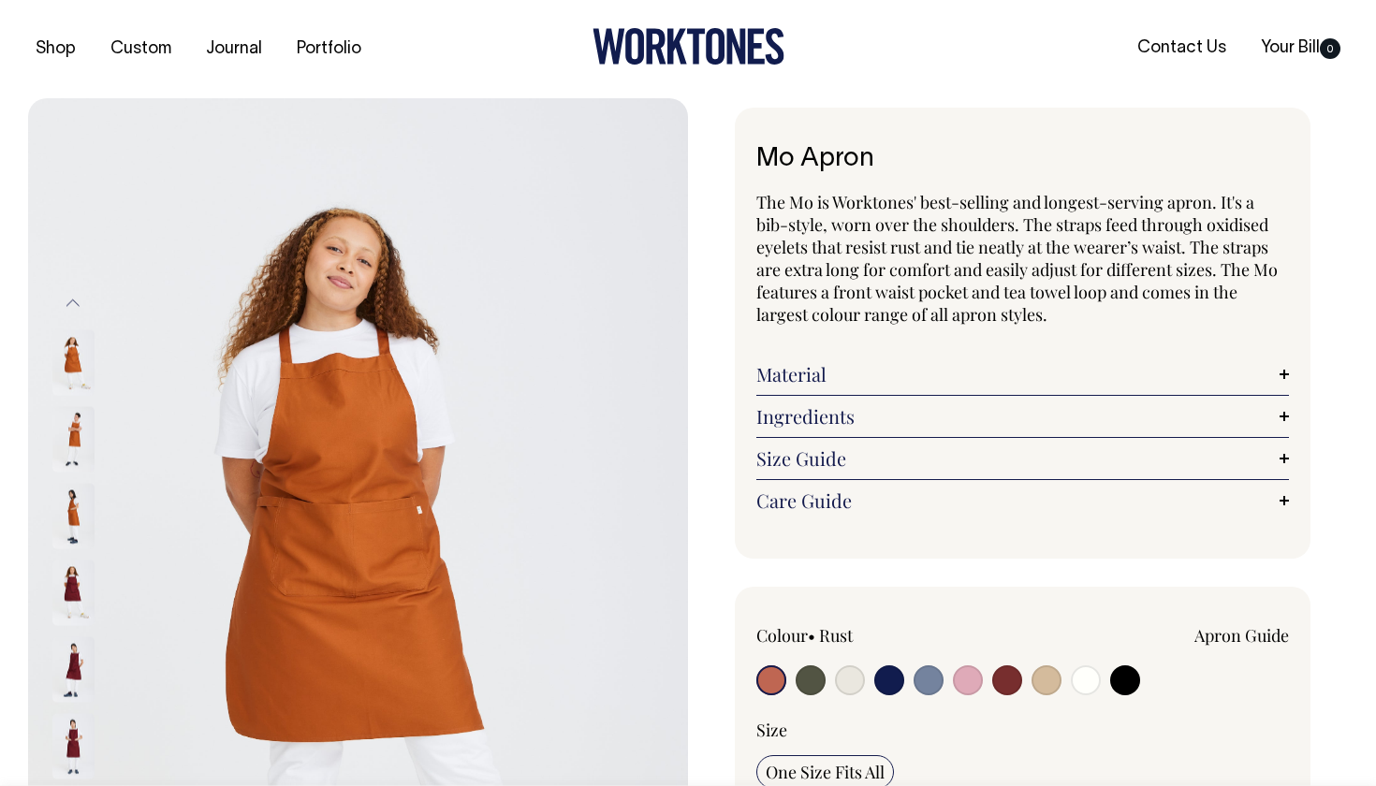
click at [86, 428] on img at bounding box center [73, 439] width 42 height 66
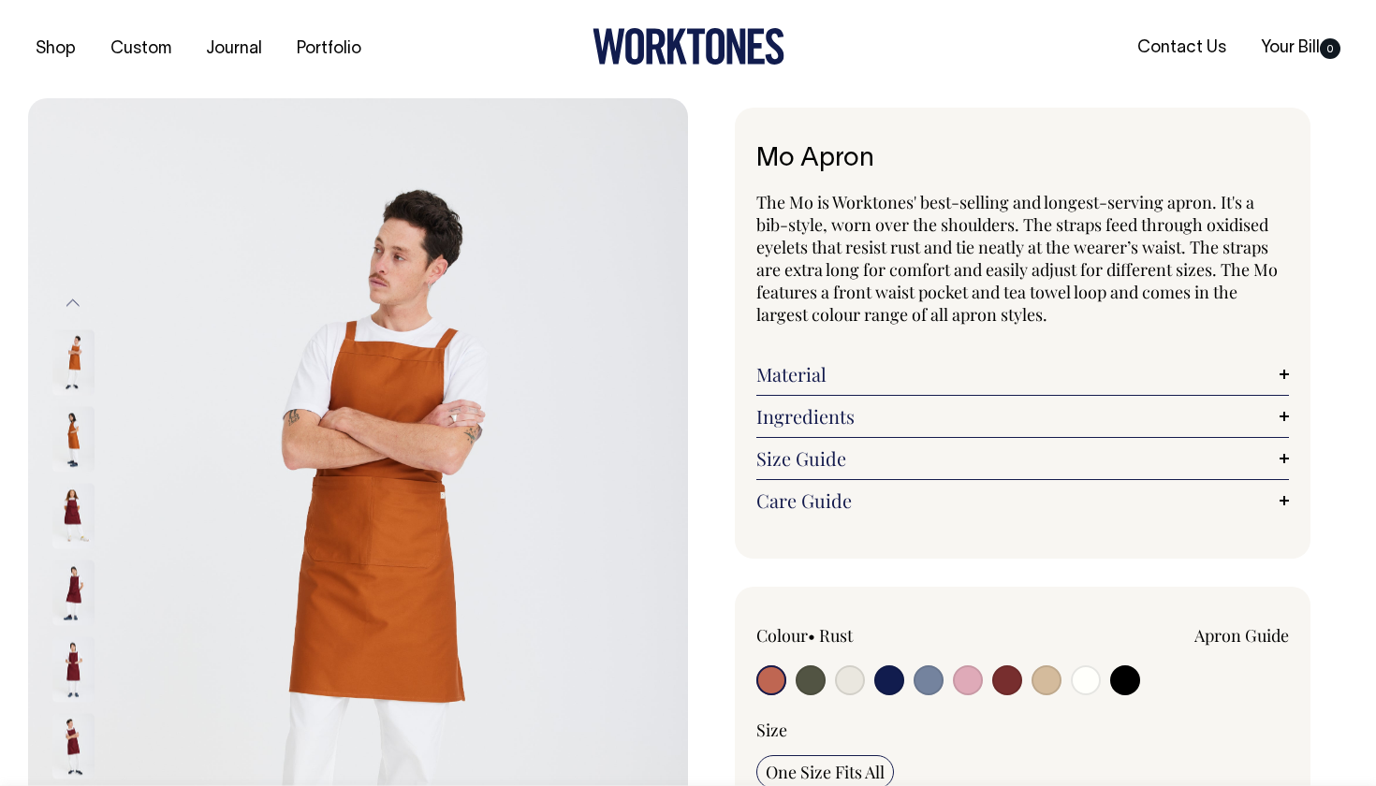
click at [79, 616] on img at bounding box center [73, 593] width 42 height 66
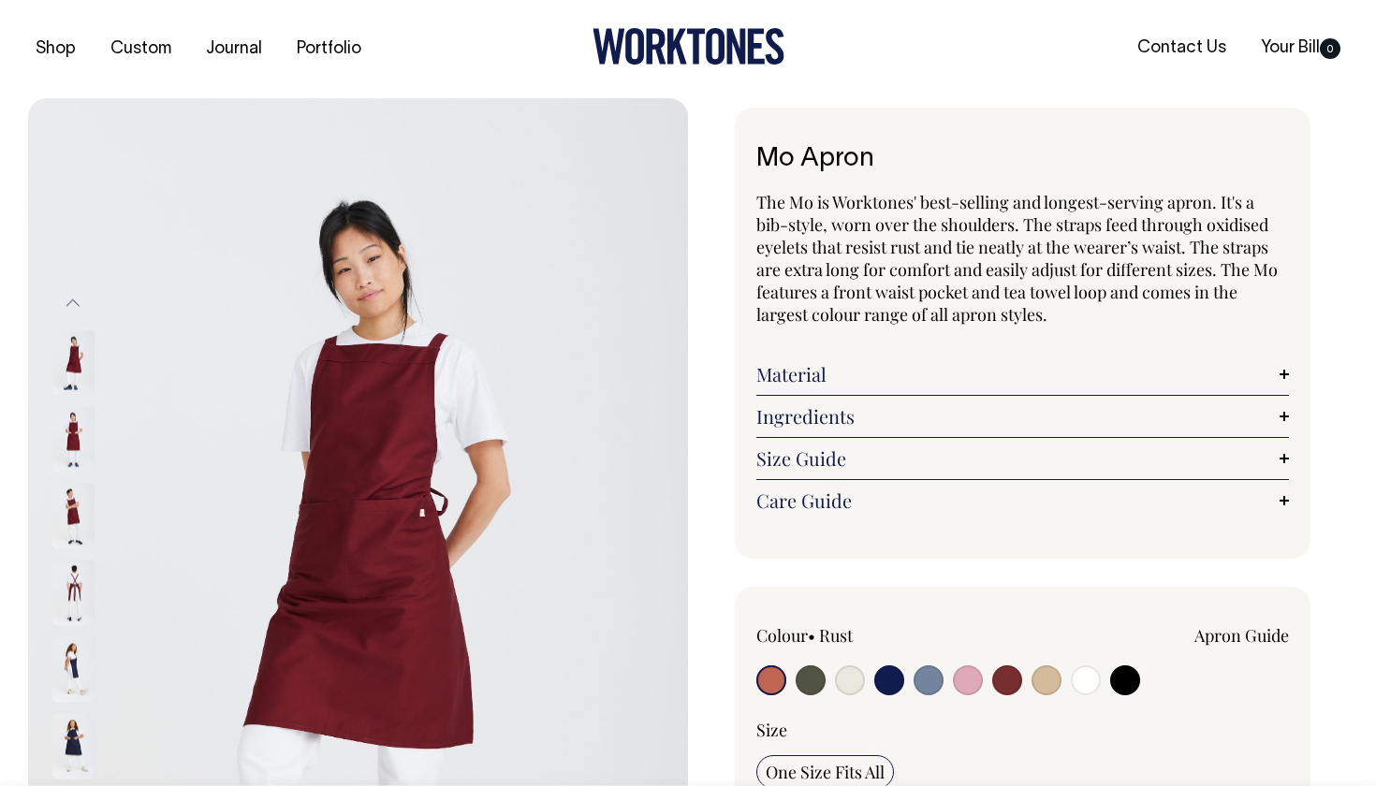
click at [810, 677] on input "radio" at bounding box center [810, 680] width 30 height 30
radio input "true"
select select "Olive"
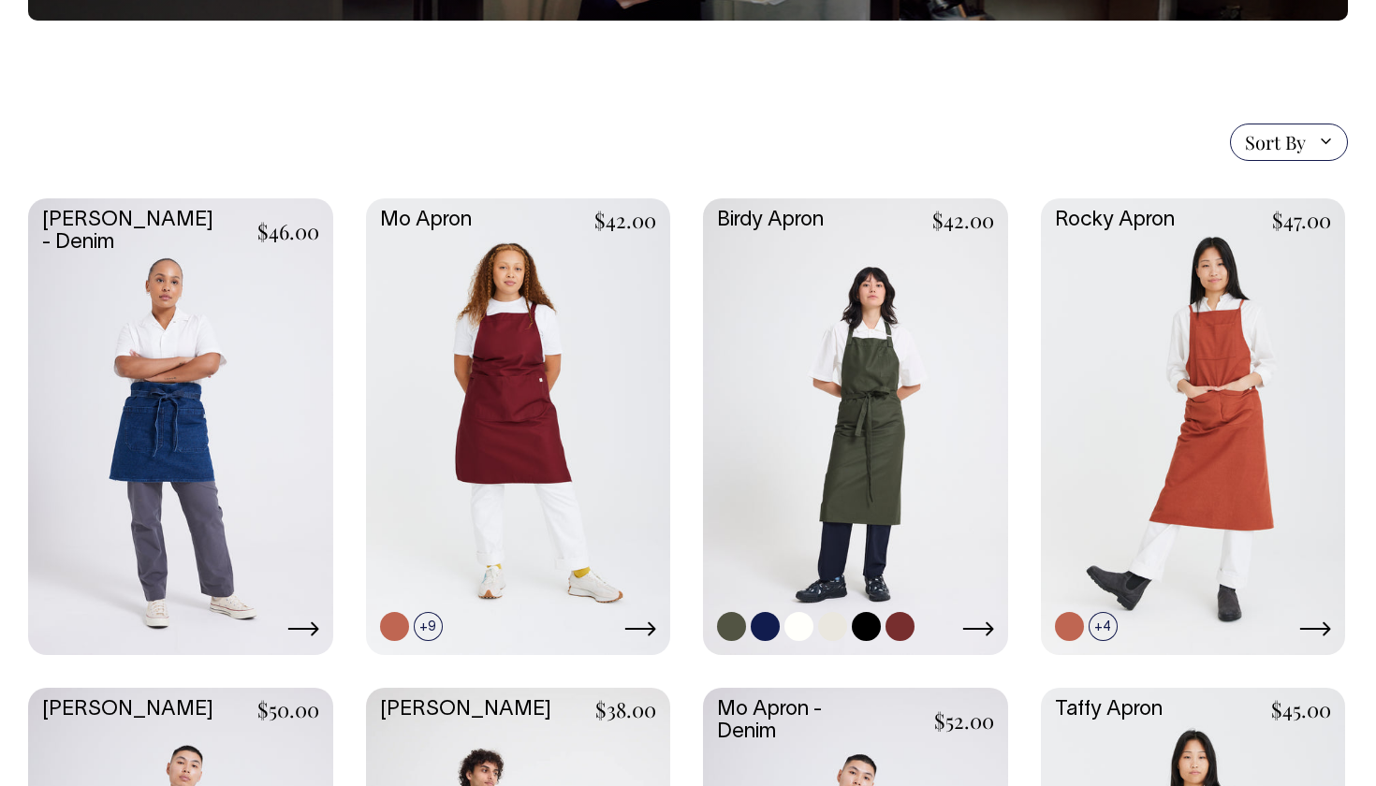
scroll to position [368, 0]
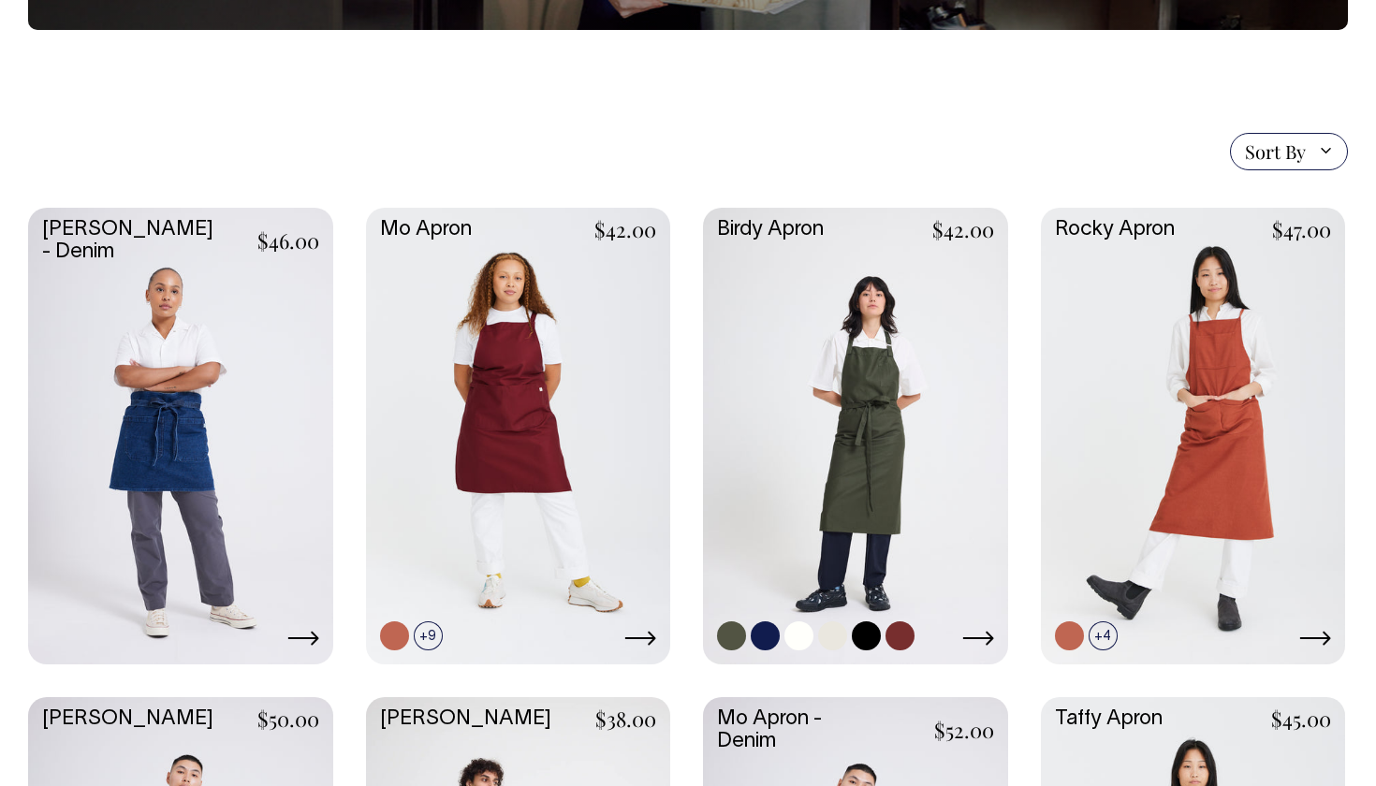
click at [865, 328] on link at bounding box center [855, 434] width 305 height 453
